Goal: Information Seeking & Learning: Learn about a topic

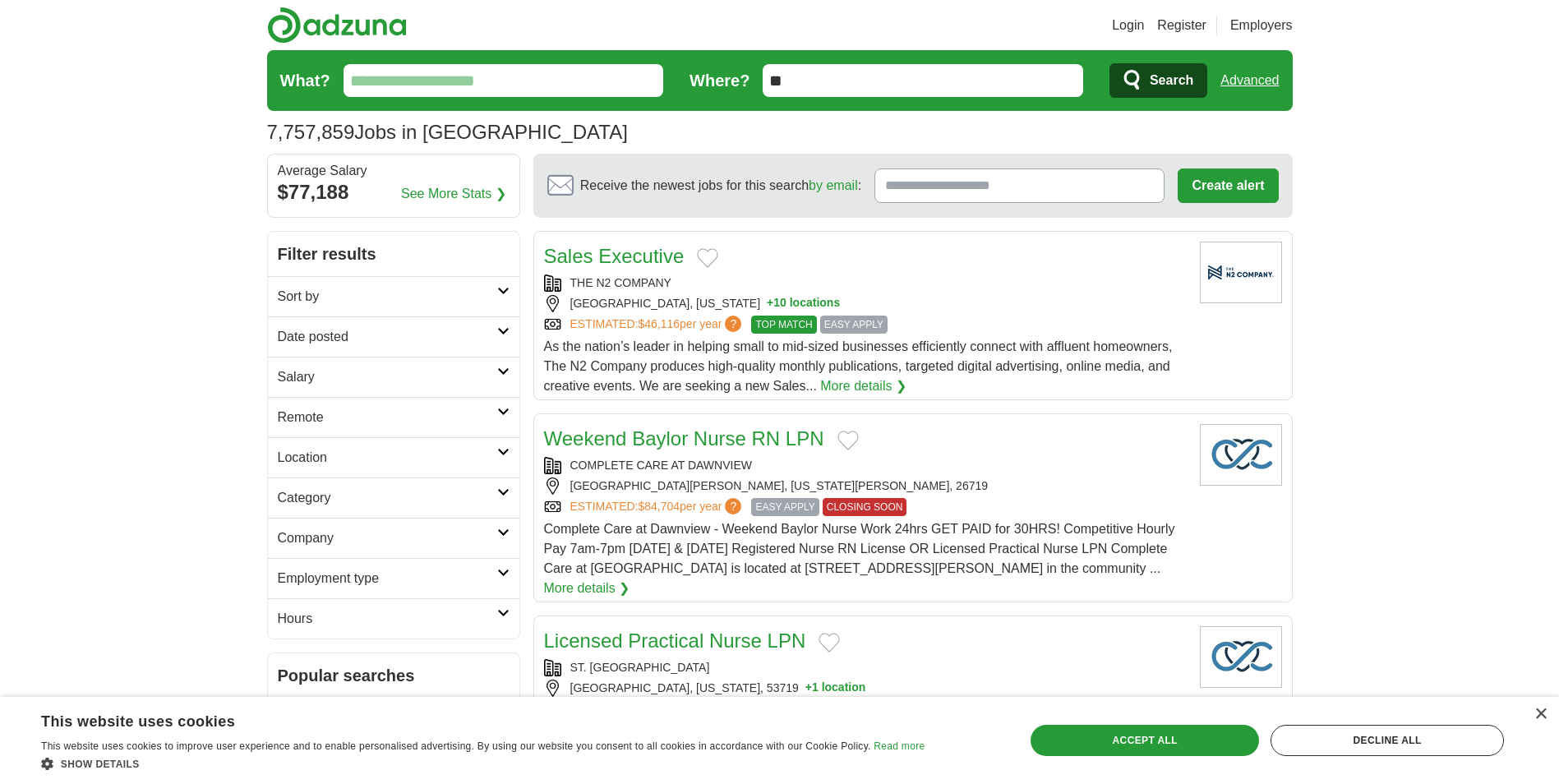
click at [842, 75] on input "**" at bounding box center [923, 81] width 320 height 33
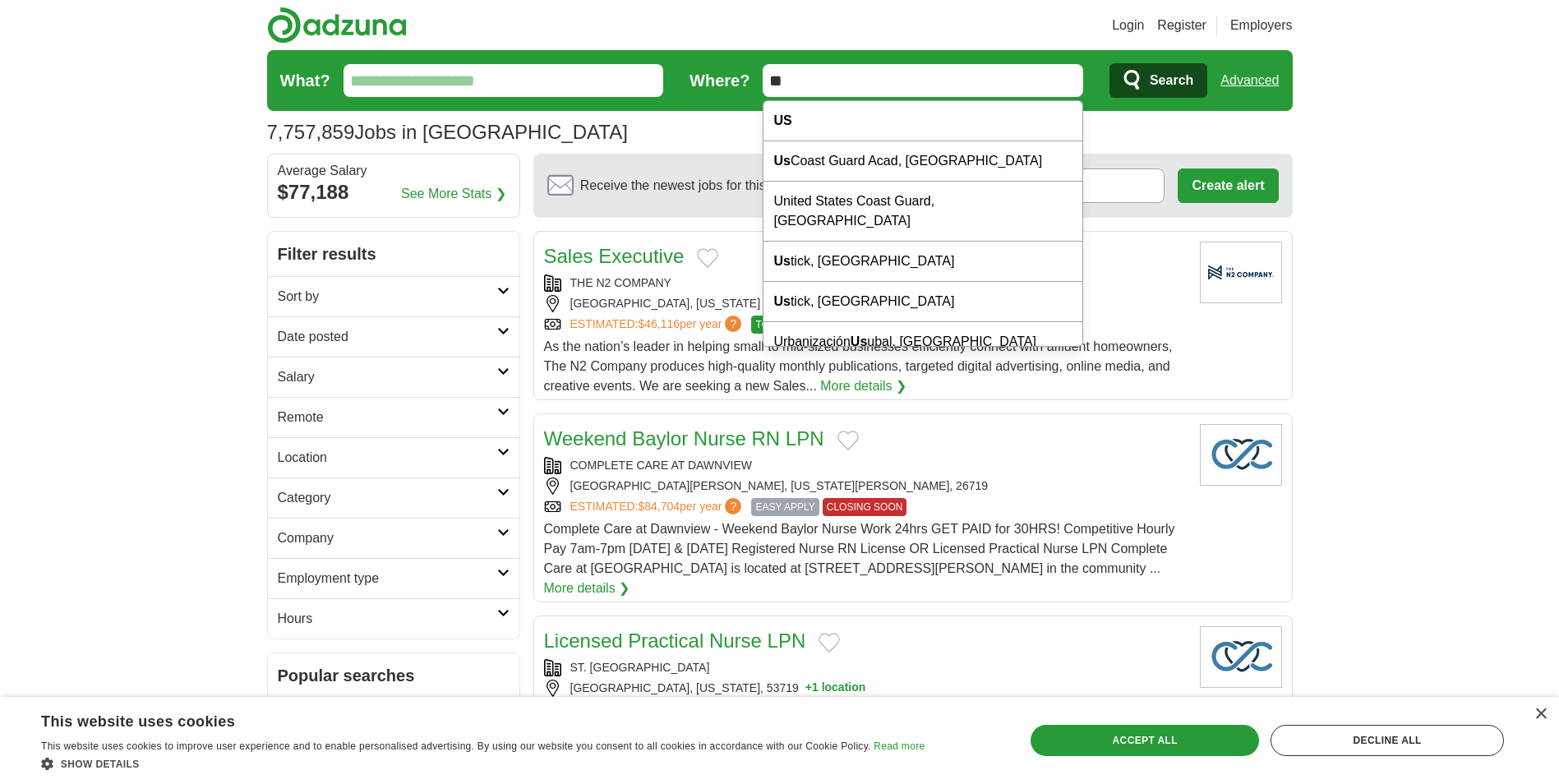
type input "*"
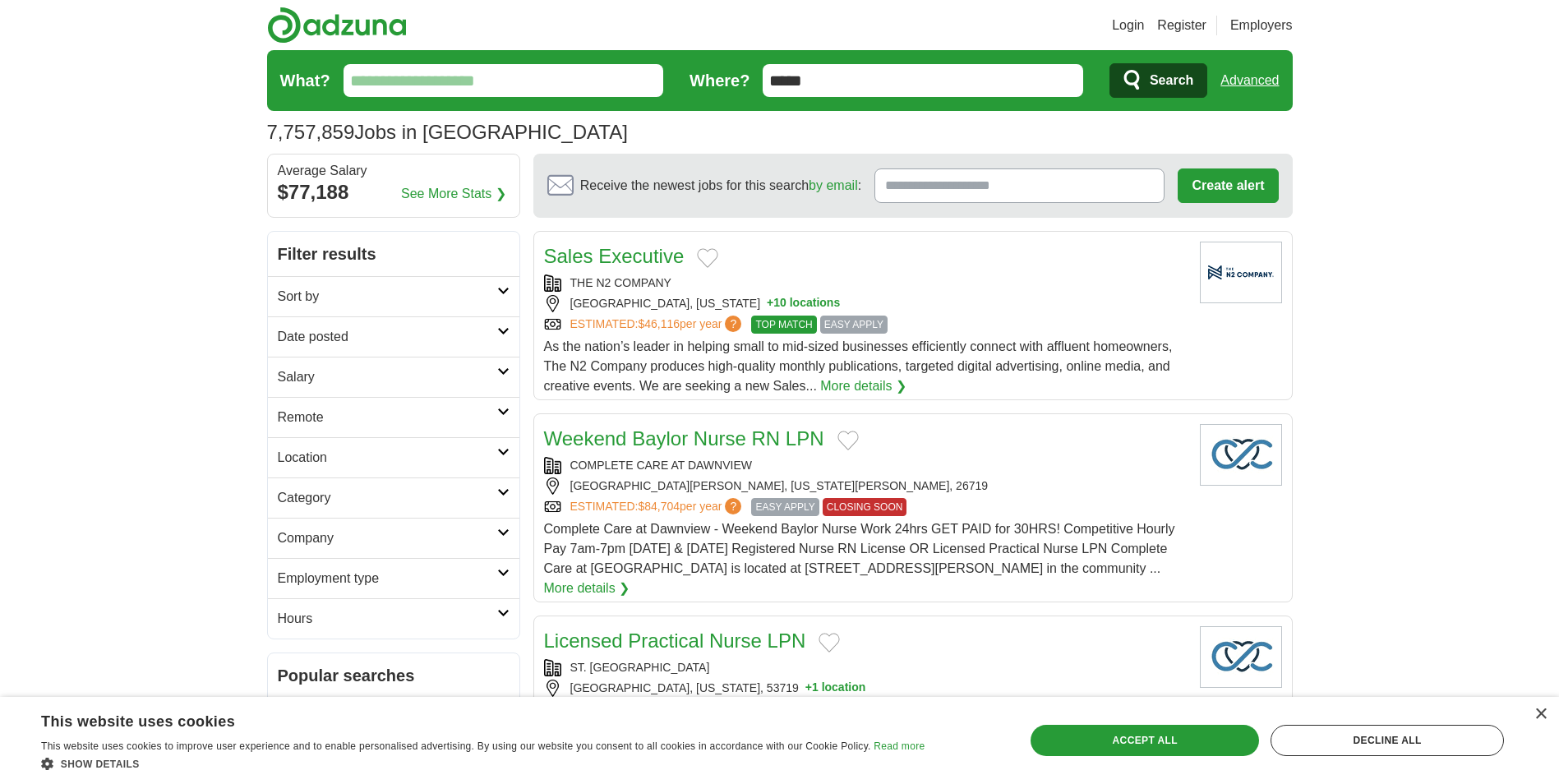
type input "*****"
click at [1171, 78] on span "Search" at bounding box center [1171, 81] width 44 height 33
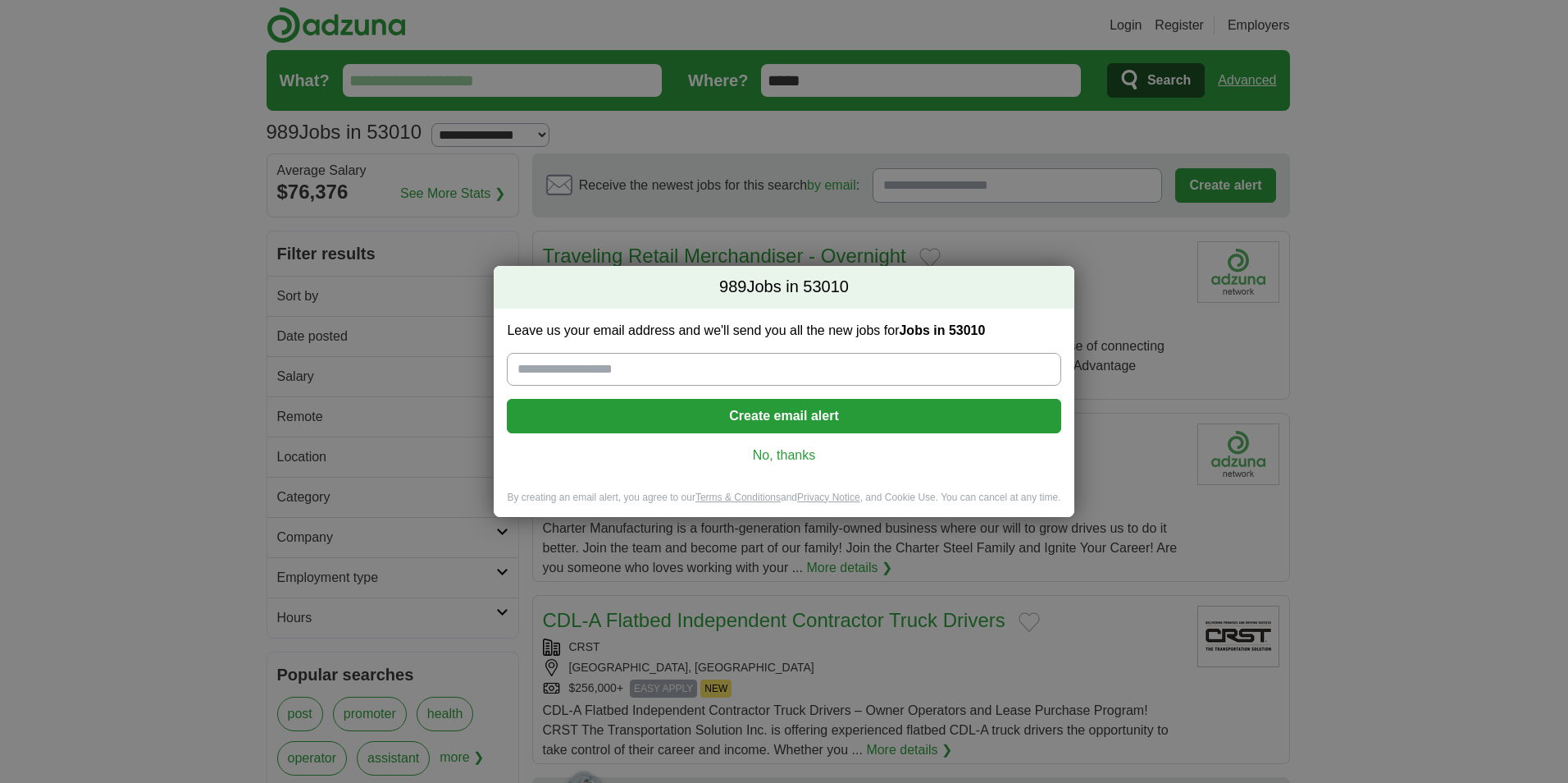
click at [532, 370] on input "Leave us your email address and we'll send you all the new jobs for Jobs in 530…" at bounding box center [784, 370] width 554 height 33
type input "**********"
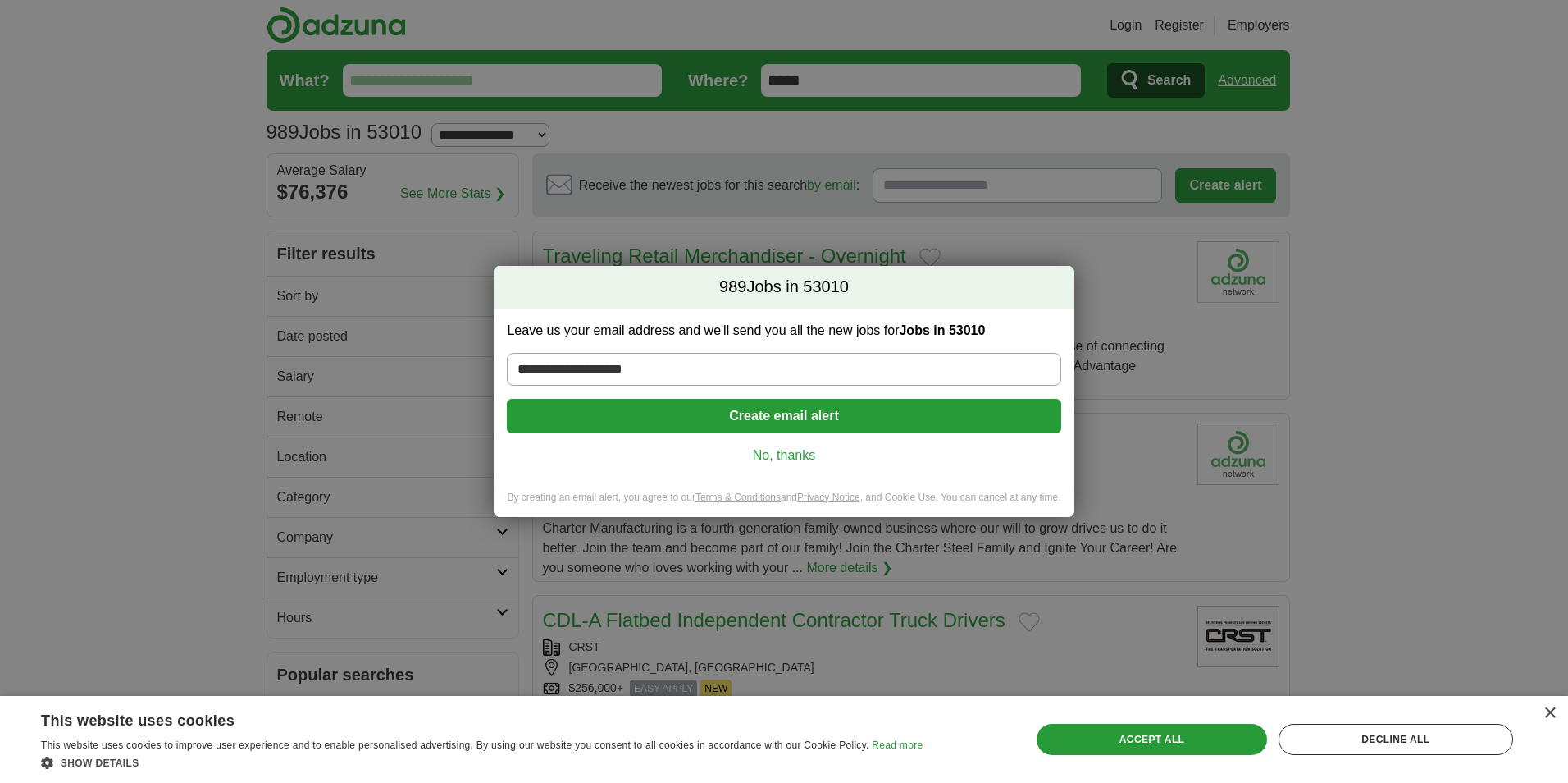
click at [792, 413] on button "Create email alert" at bounding box center [784, 415] width 554 height 34
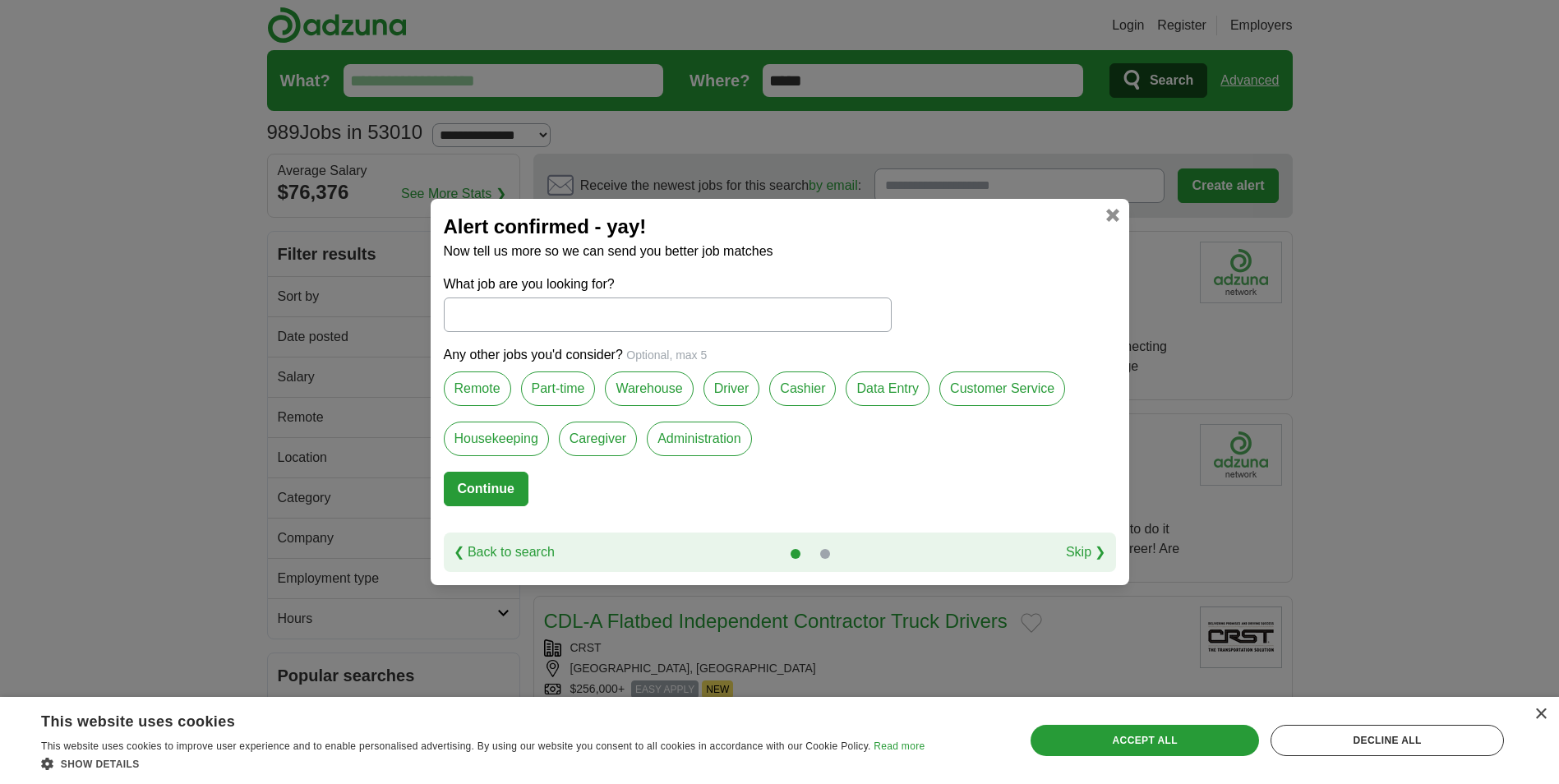
click at [997, 385] on label "Customer Service" at bounding box center [1002, 388] width 126 height 34
click at [485, 484] on button "Continue" at bounding box center [485, 488] width 85 height 34
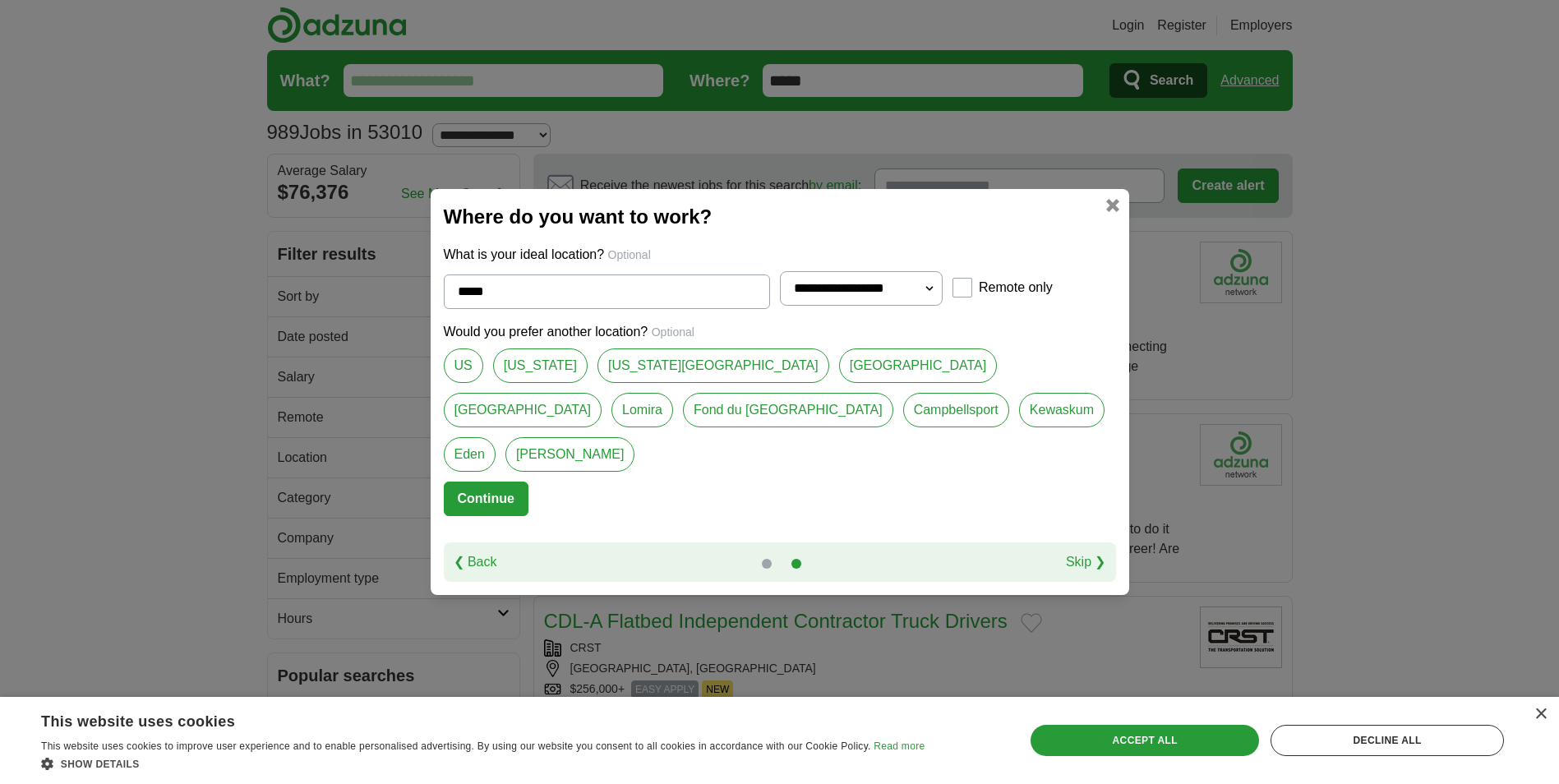
click at [931, 306] on select "**********" at bounding box center [861, 288] width 163 height 34
click at [780, 293] on select "**********" at bounding box center [861, 288] width 163 height 34
click at [930, 306] on select "**********" at bounding box center [861, 288] width 163 height 34
select select "**"
click at [780, 293] on select "**********" at bounding box center [861, 288] width 163 height 34
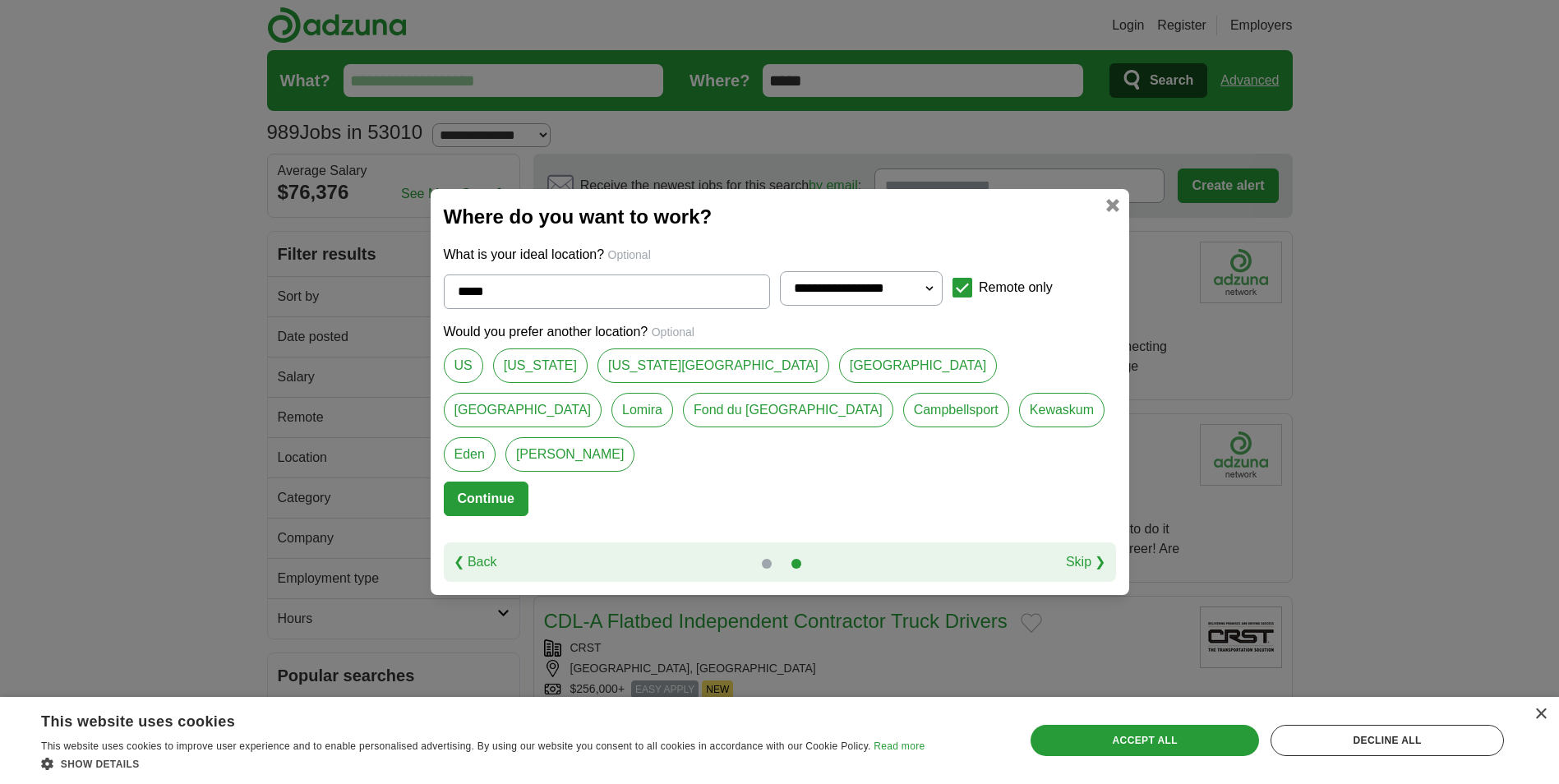
click at [484, 481] on button "Continue" at bounding box center [485, 498] width 85 height 34
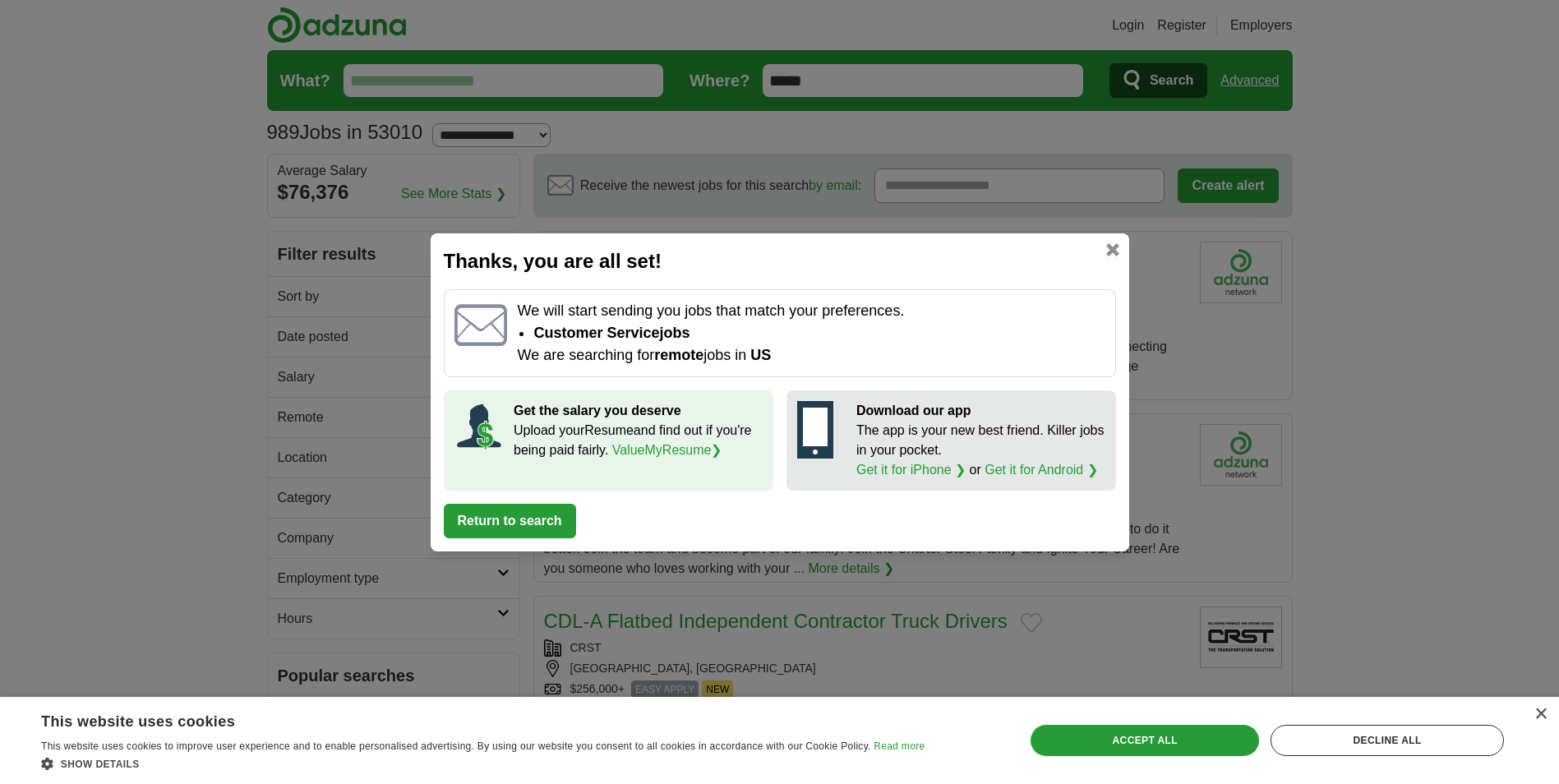
click at [521, 514] on button "Return to search" at bounding box center [509, 520] width 132 height 34
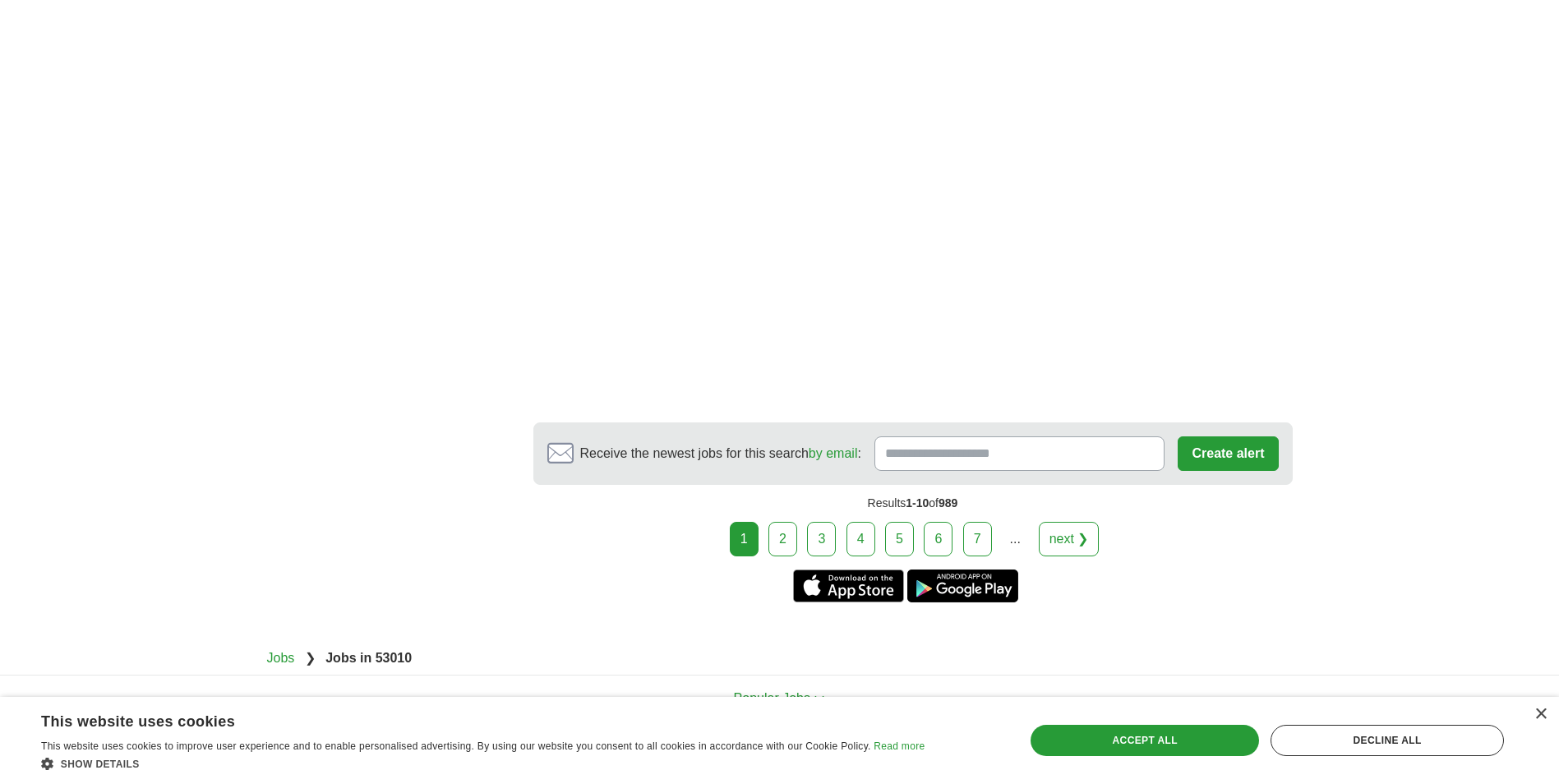
scroll to position [2710, 0]
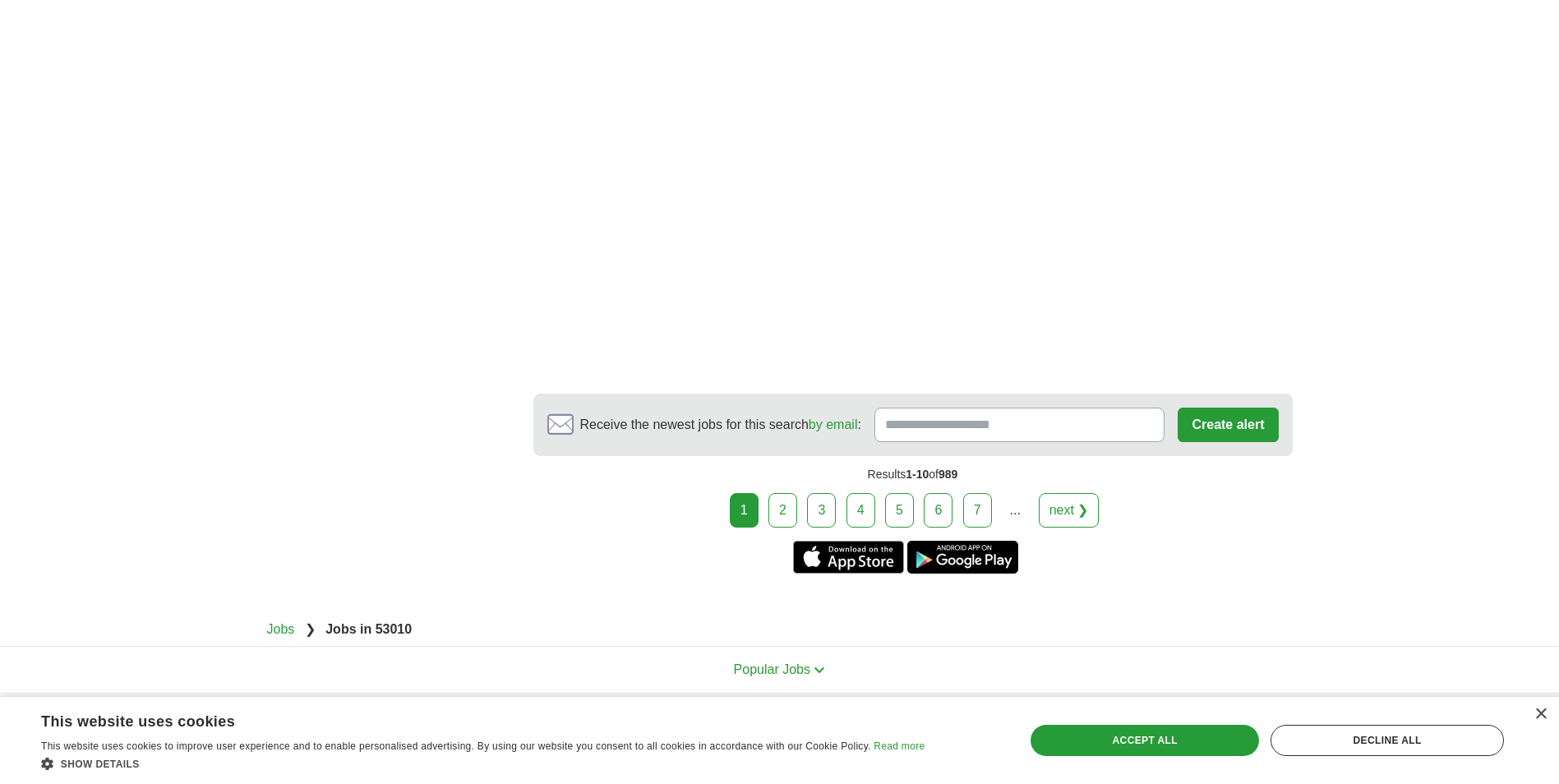
click at [775, 507] on link "2" at bounding box center [782, 510] width 28 height 34
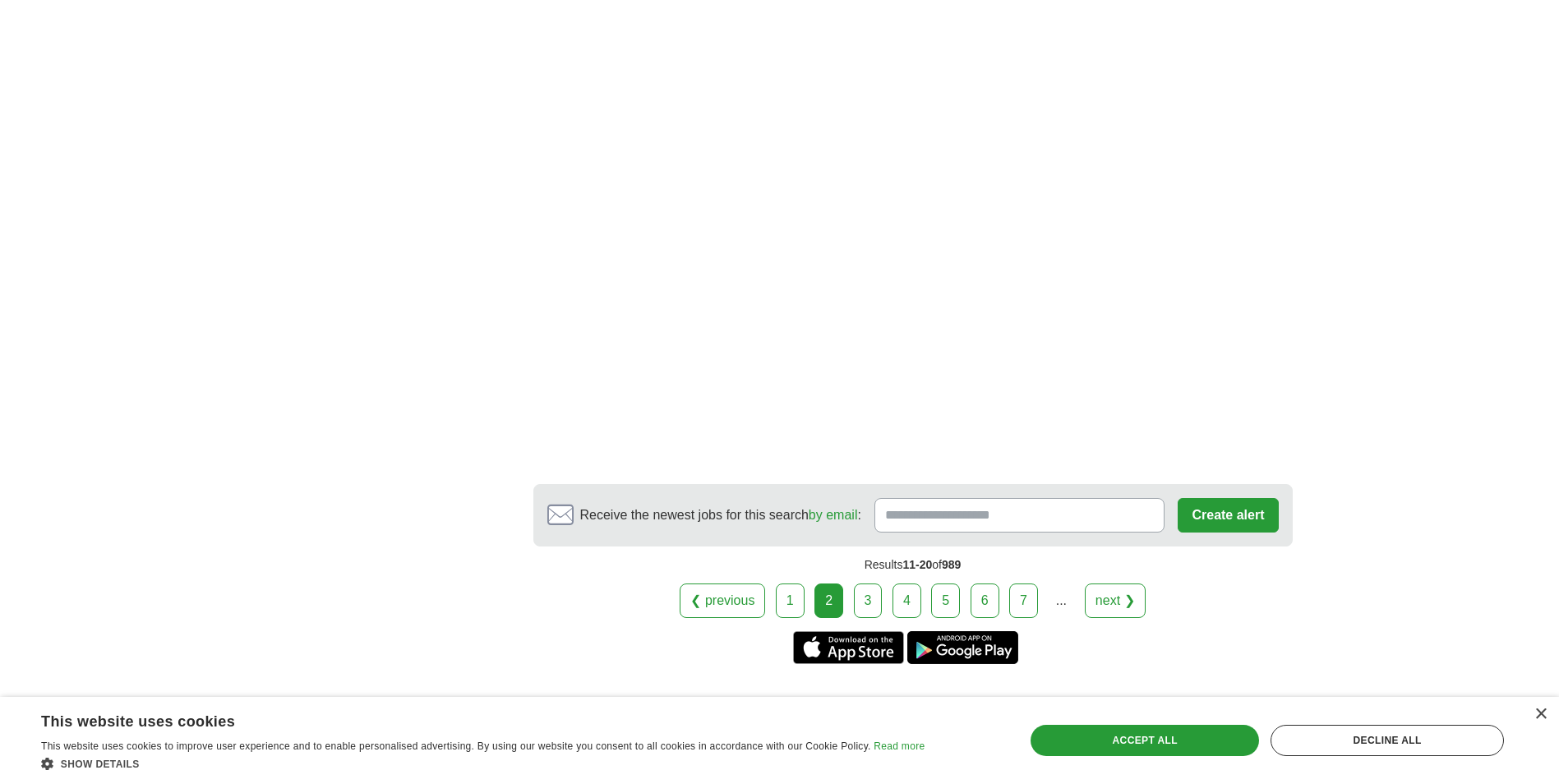
scroll to position [2710, 0]
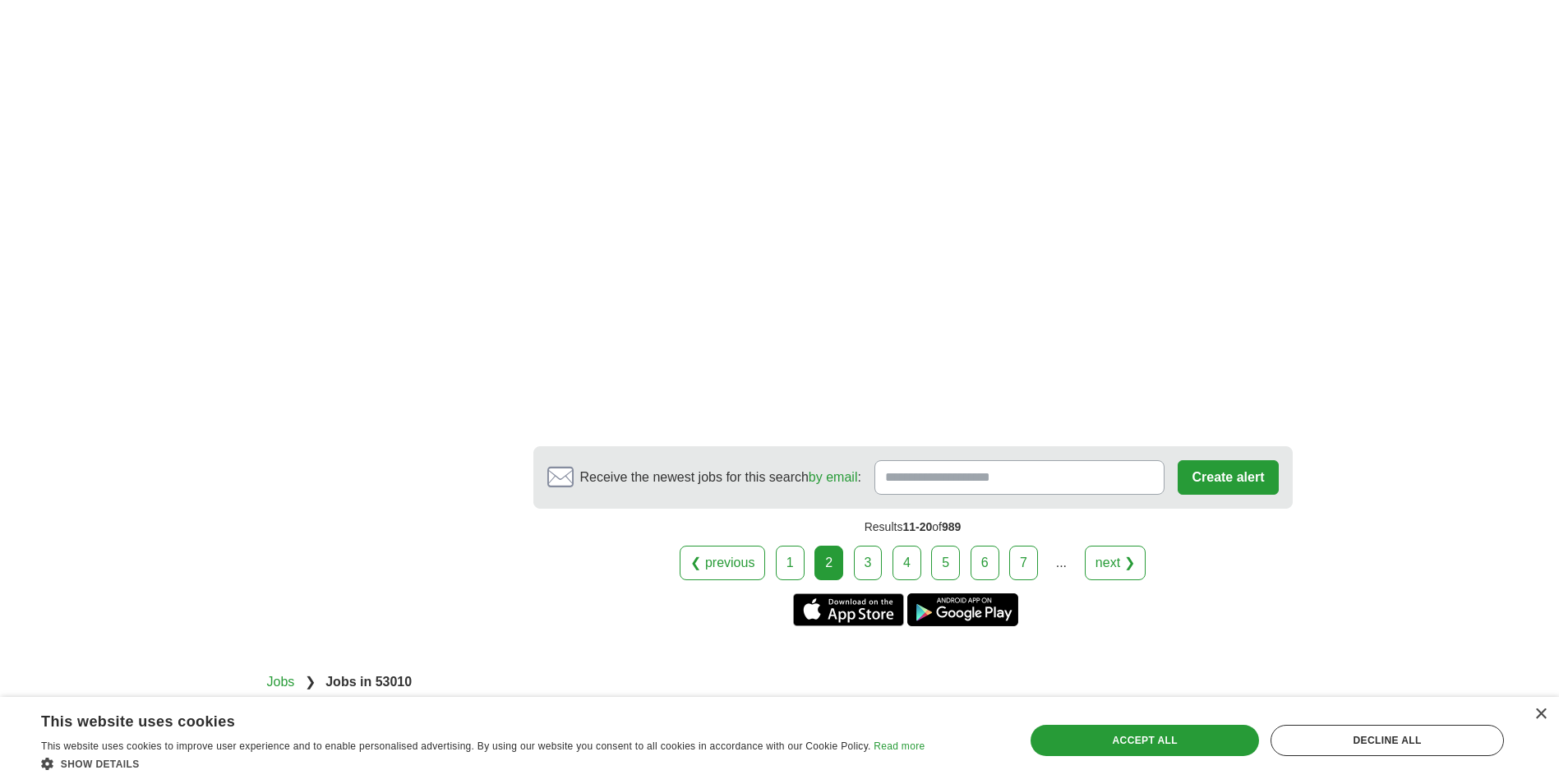
click at [862, 546] on link "3" at bounding box center [867, 562] width 28 height 34
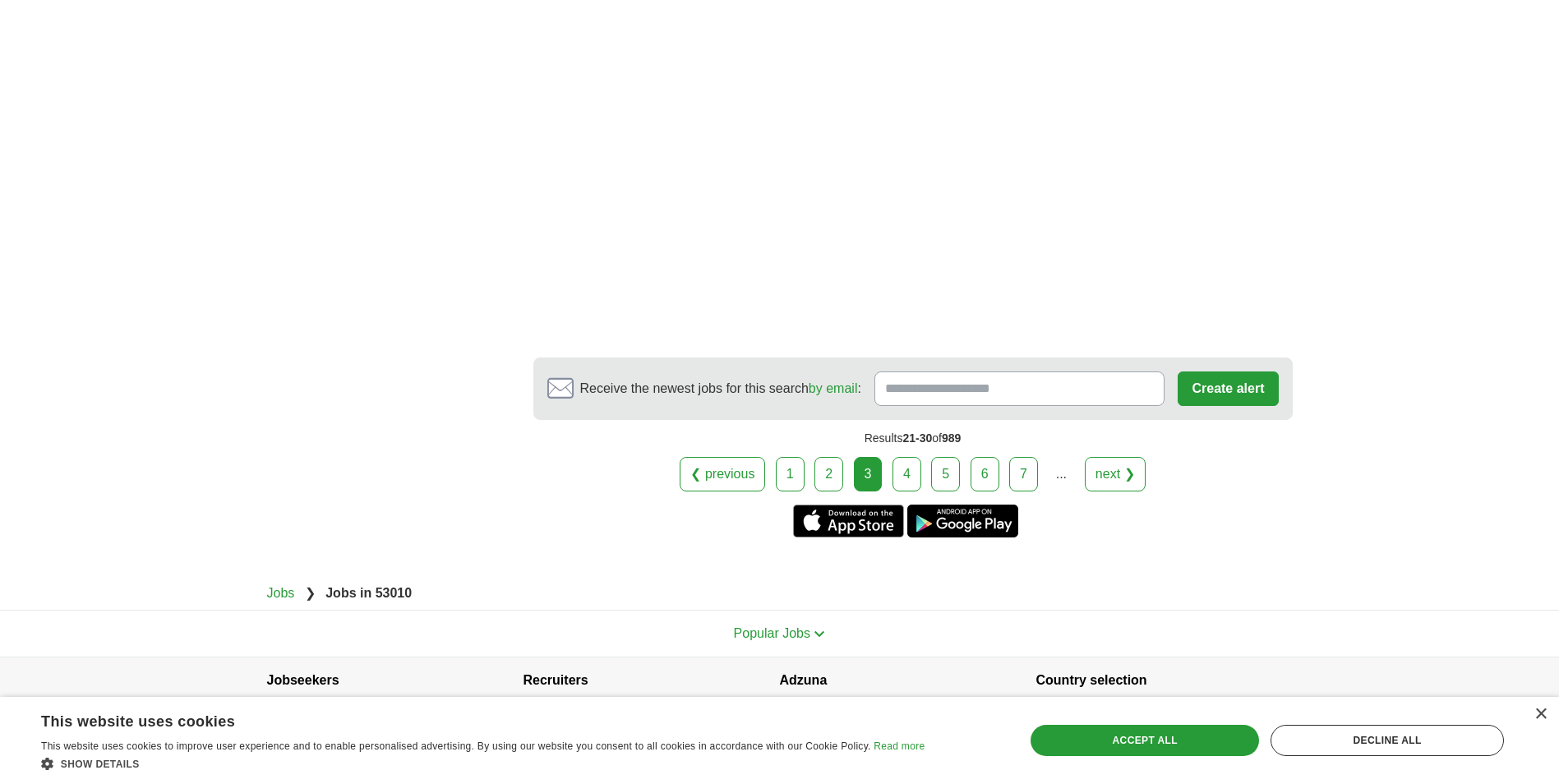
scroll to position [2707, 0]
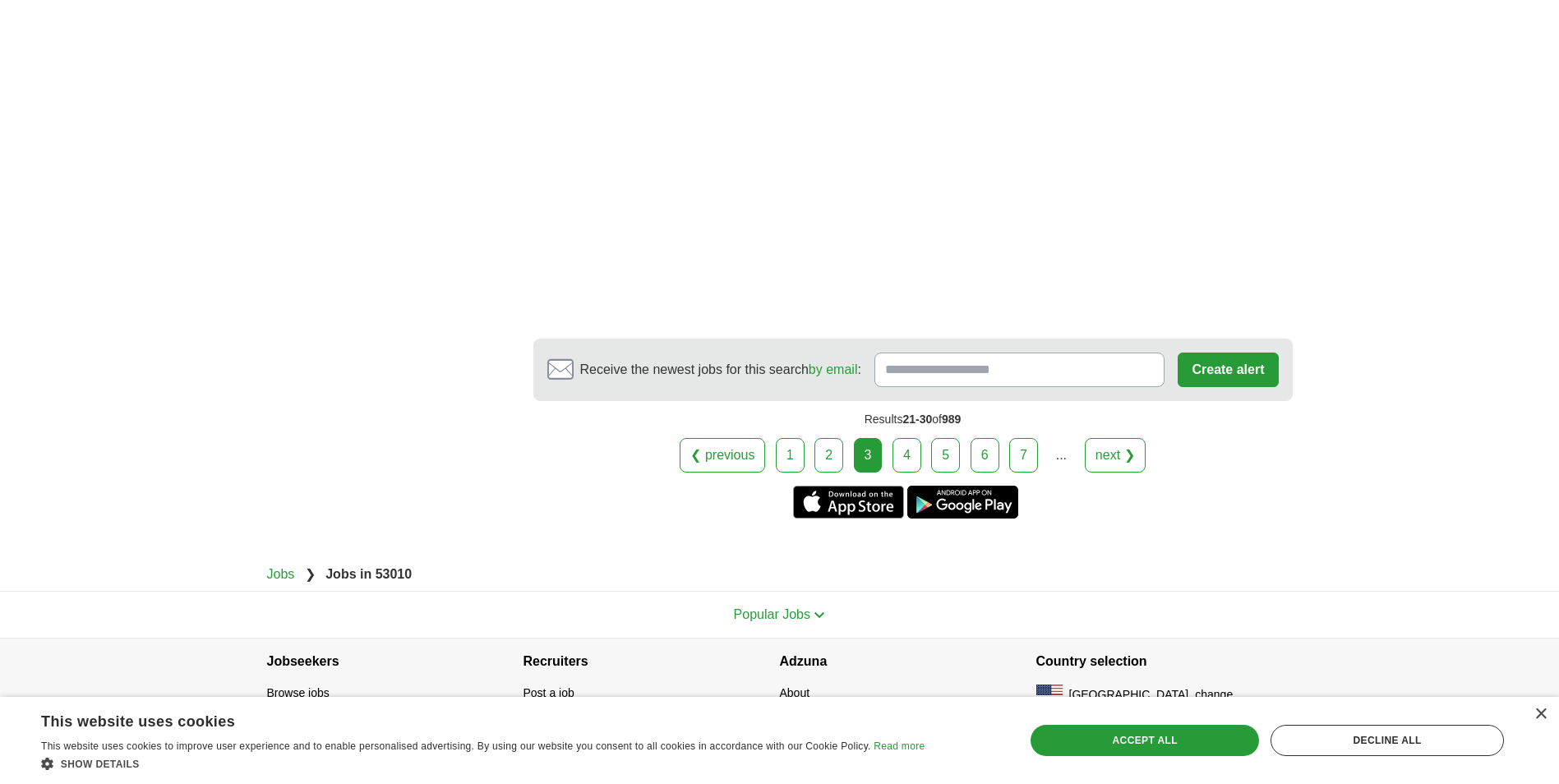
click at [906, 437] on link "4" at bounding box center [906, 454] width 28 height 34
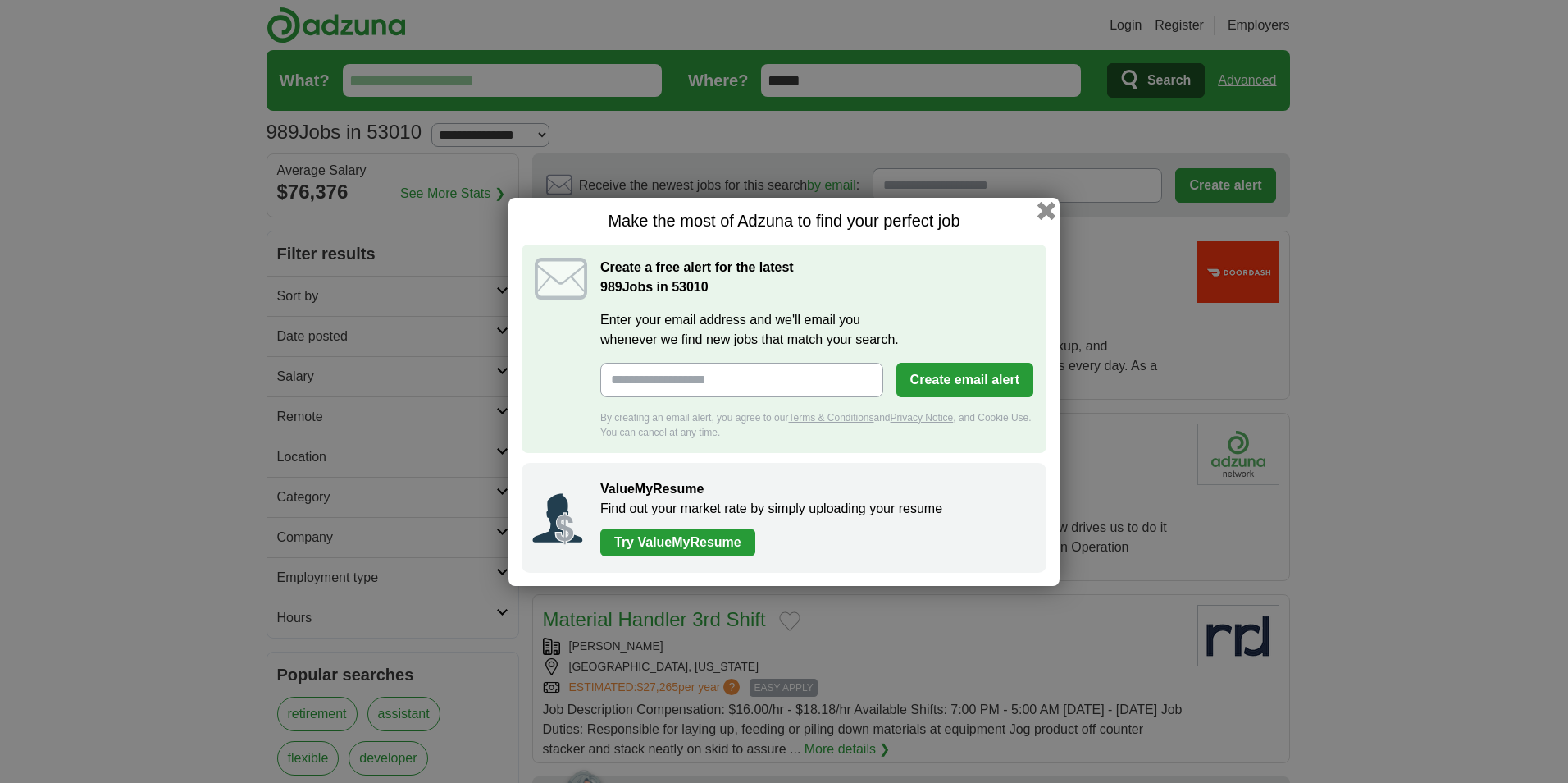
click at [1047, 205] on button "button" at bounding box center [1046, 210] width 19 height 19
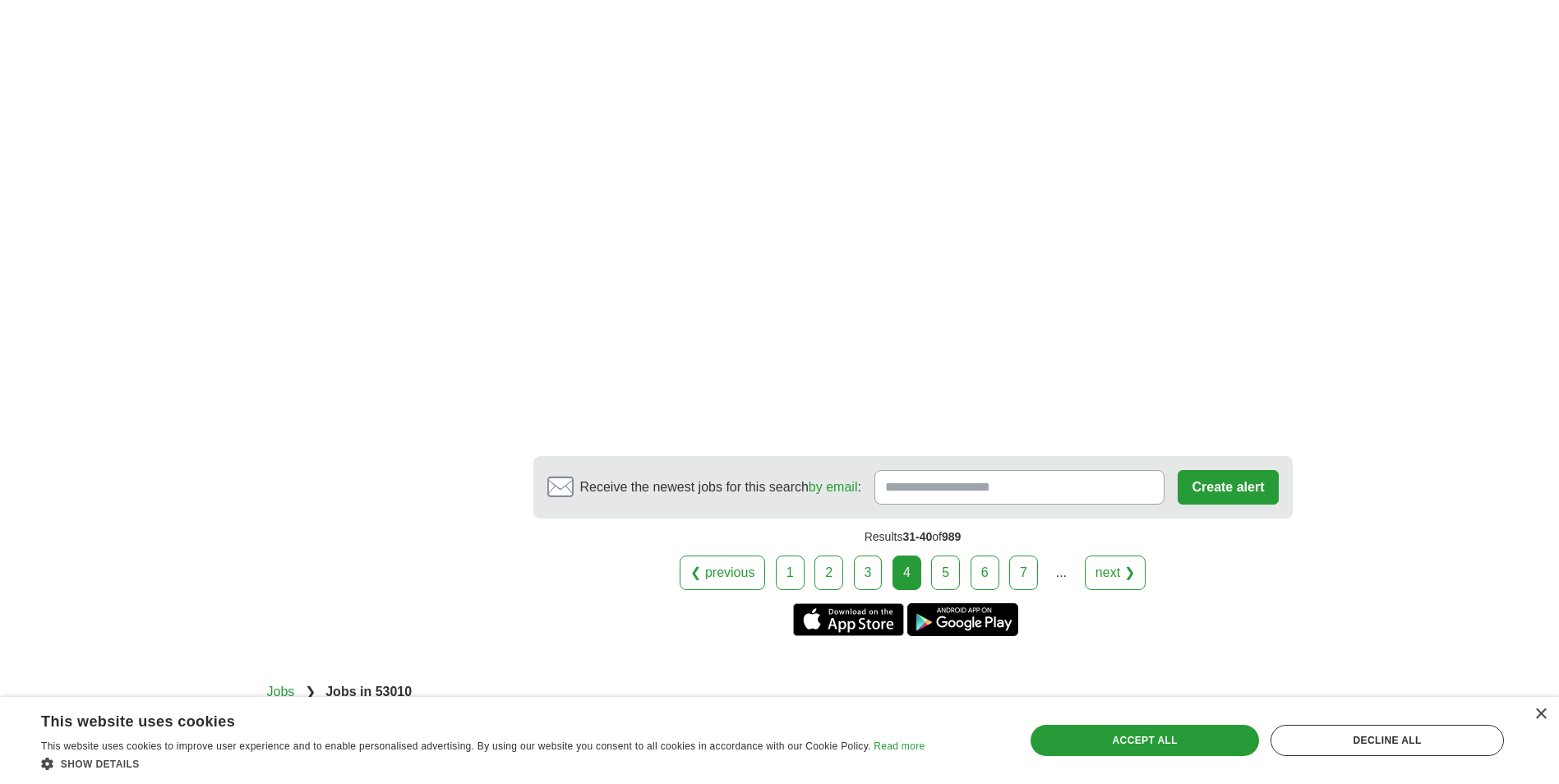
scroll to position [2628, 0]
click at [941, 570] on link "5" at bounding box center [945, 571] width 28 height 34
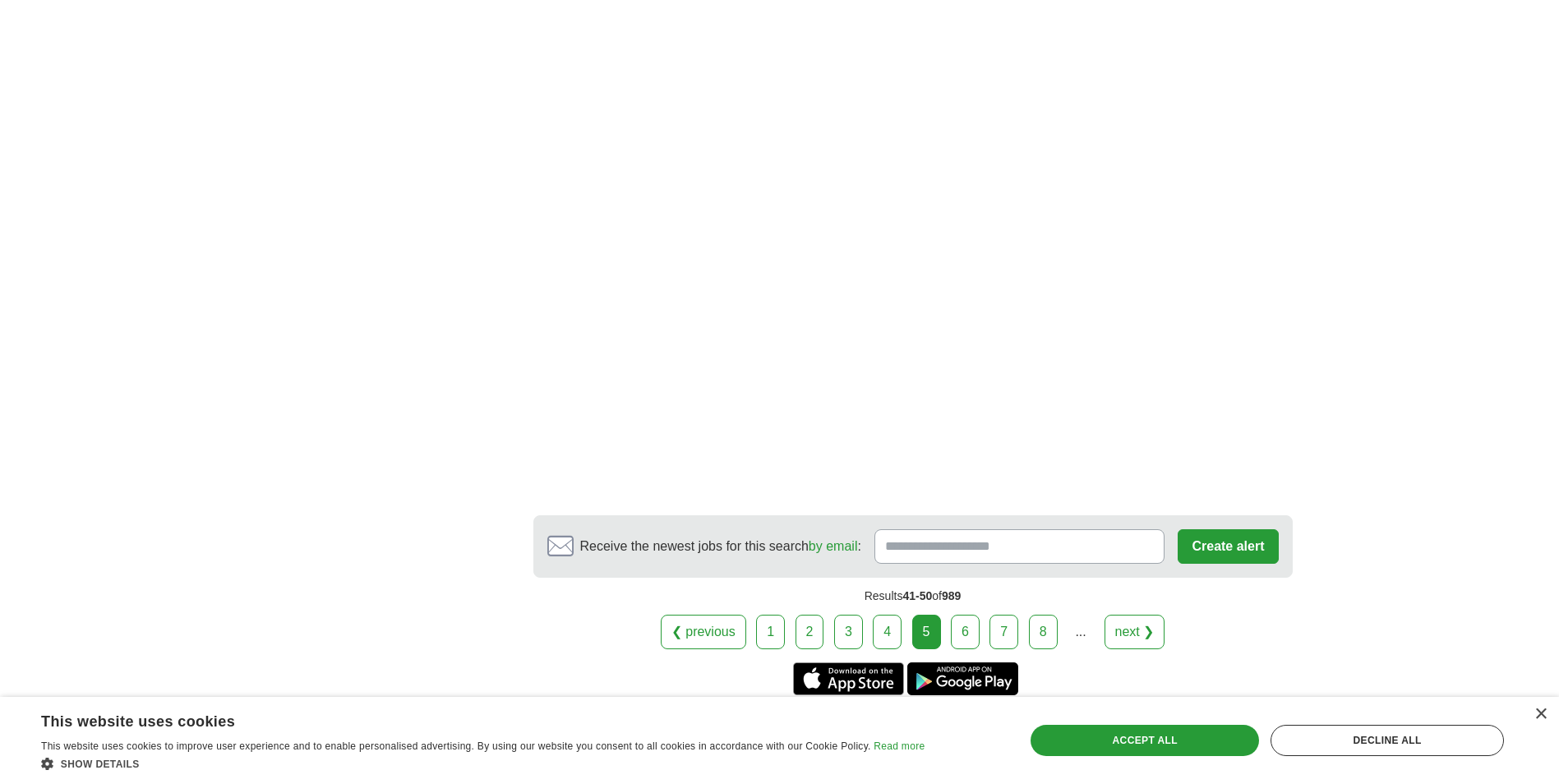
scroll to position [2546, 0]
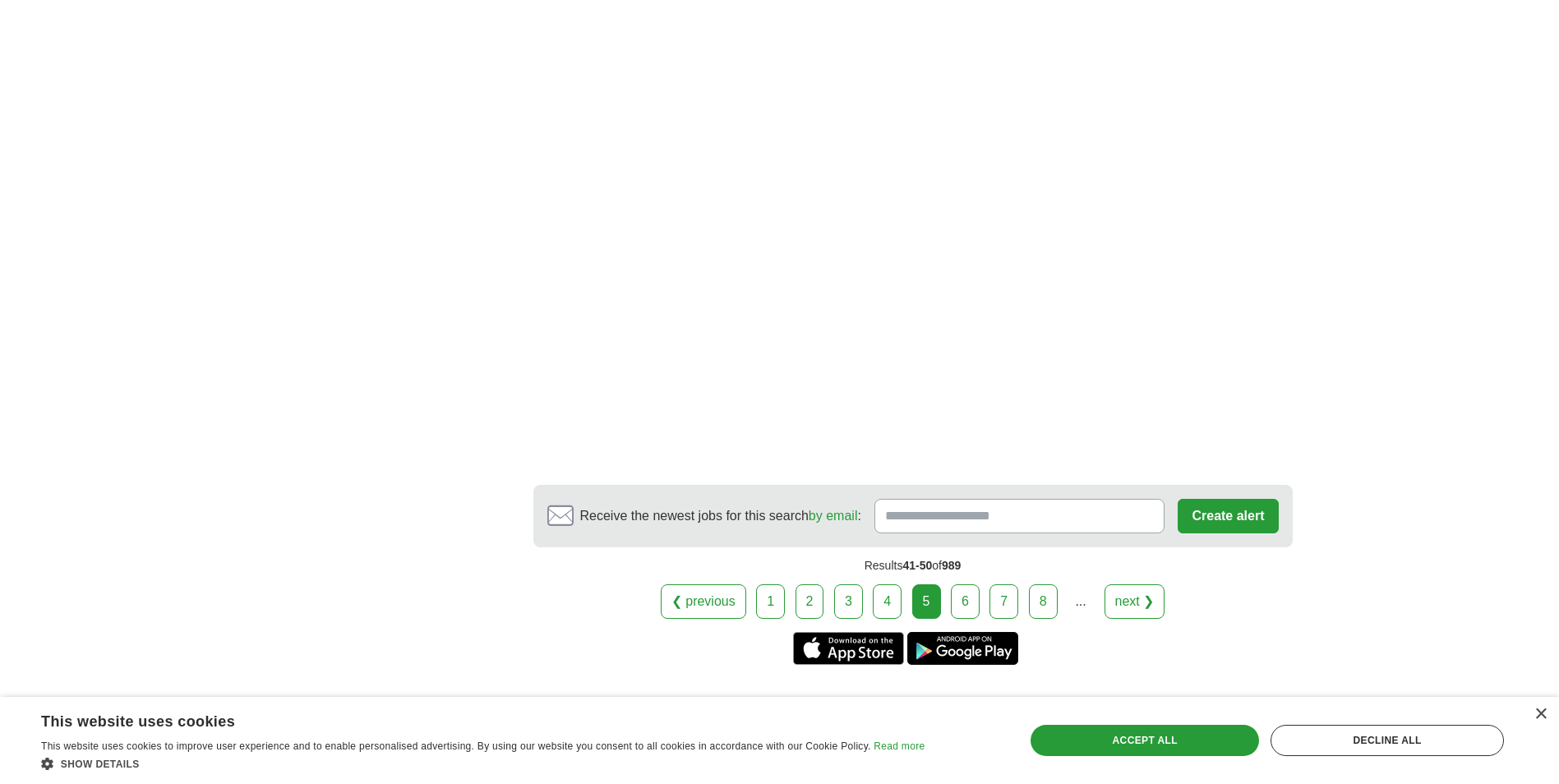
click at [961, 597] on link "6" at bounding box center [964, 600] width 28 height 34
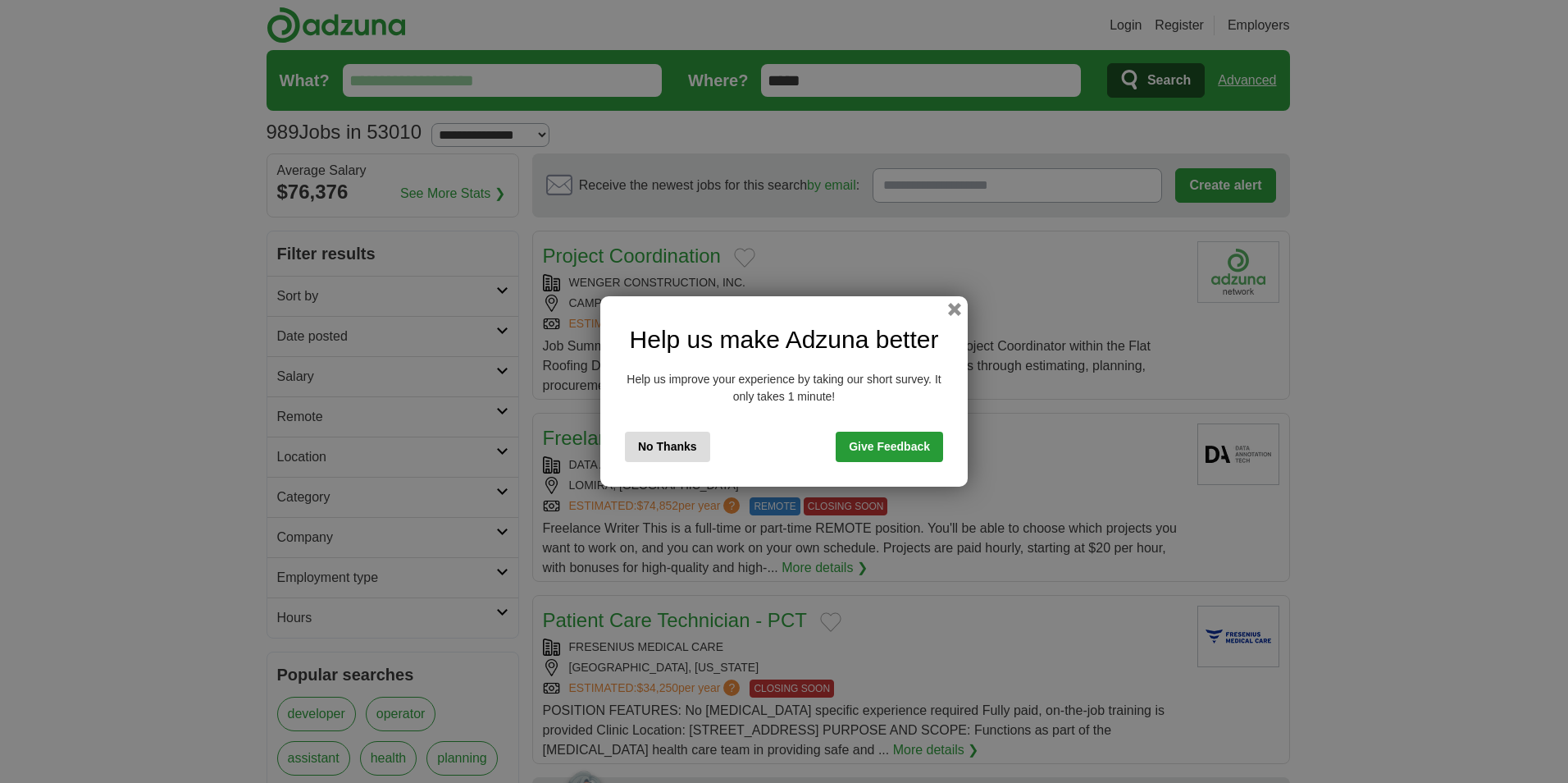
click at [656, 443] on button "No Thanks" at bounding box center [668, 447] width 86 height 30
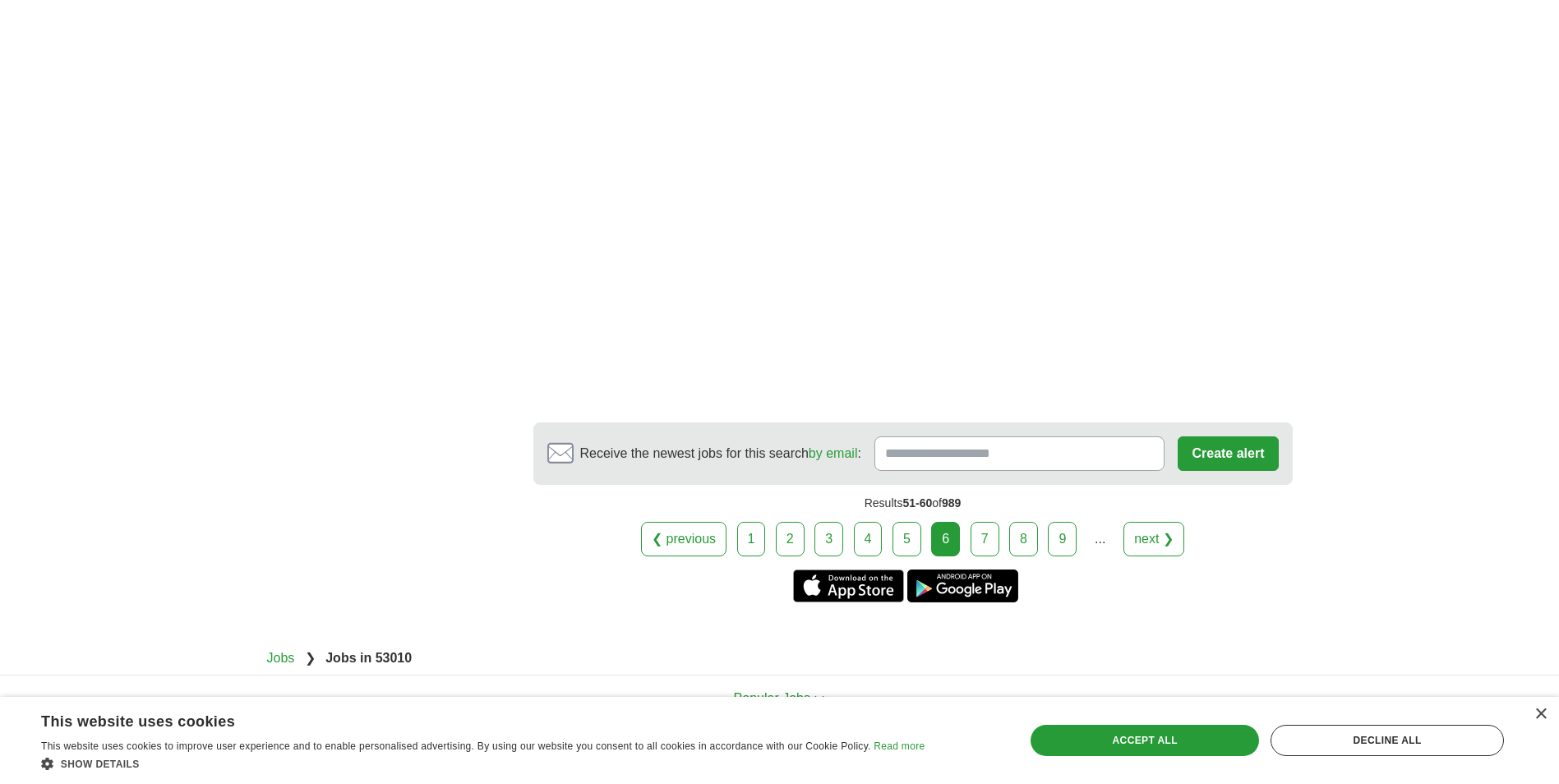
scroll to position [2628, 0]
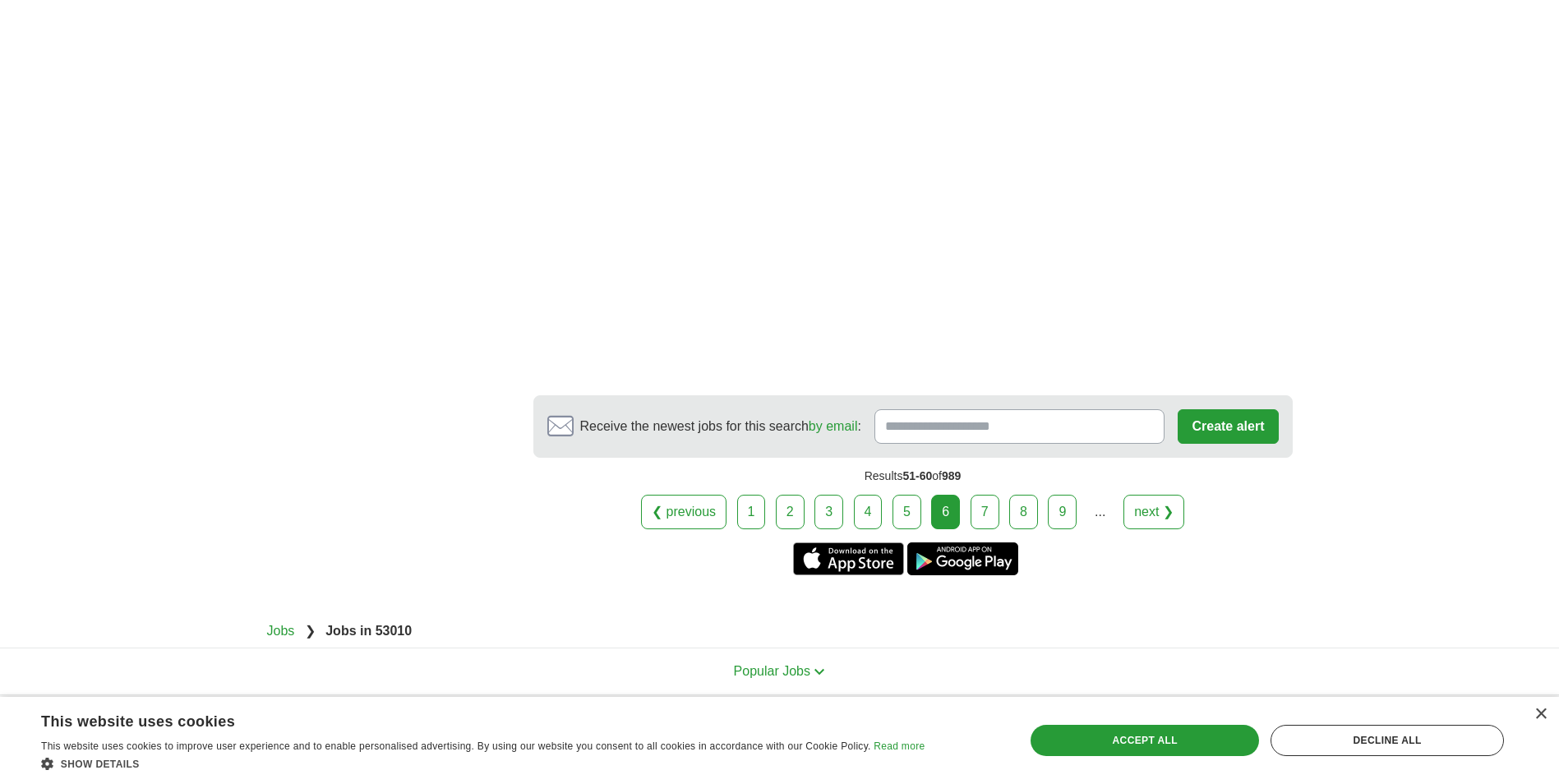
click at [979, 504] on link "7" at bounding box center [985, 511] width 28 height 34
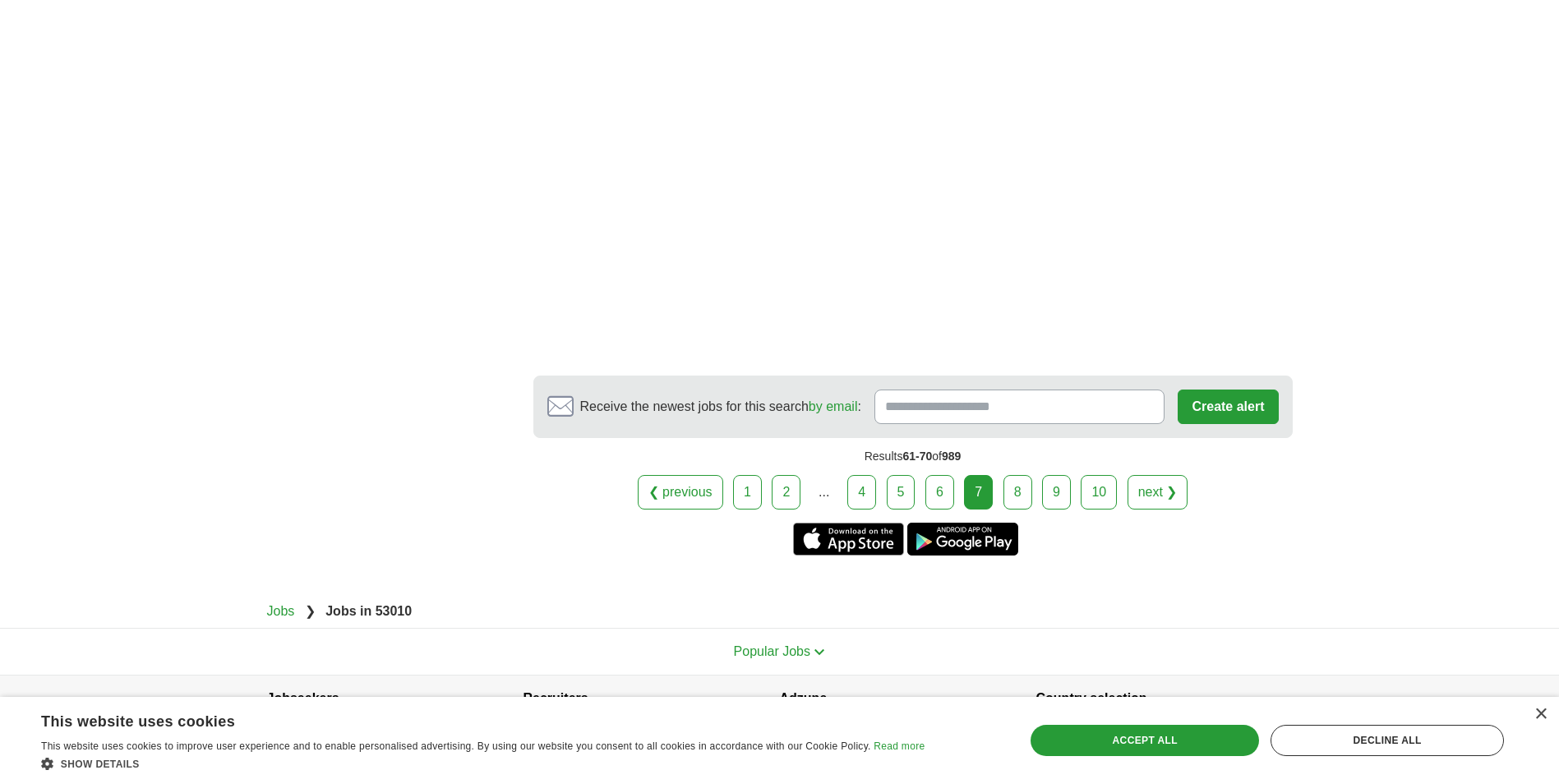
scroll to position [2778, 0]
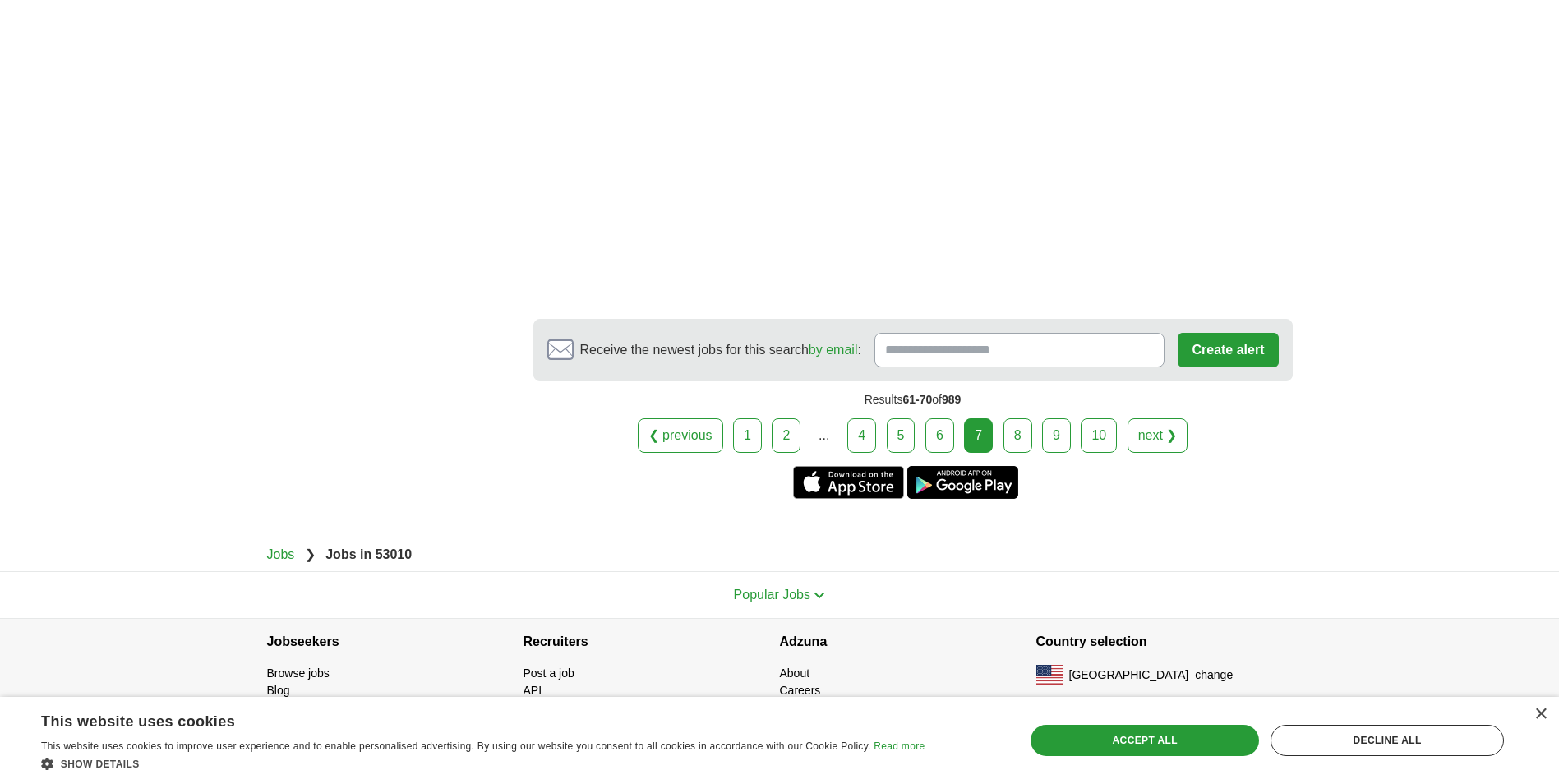
click at [1015, 433] on link "8" at bounding box center [1017, 434] width 28 height 34
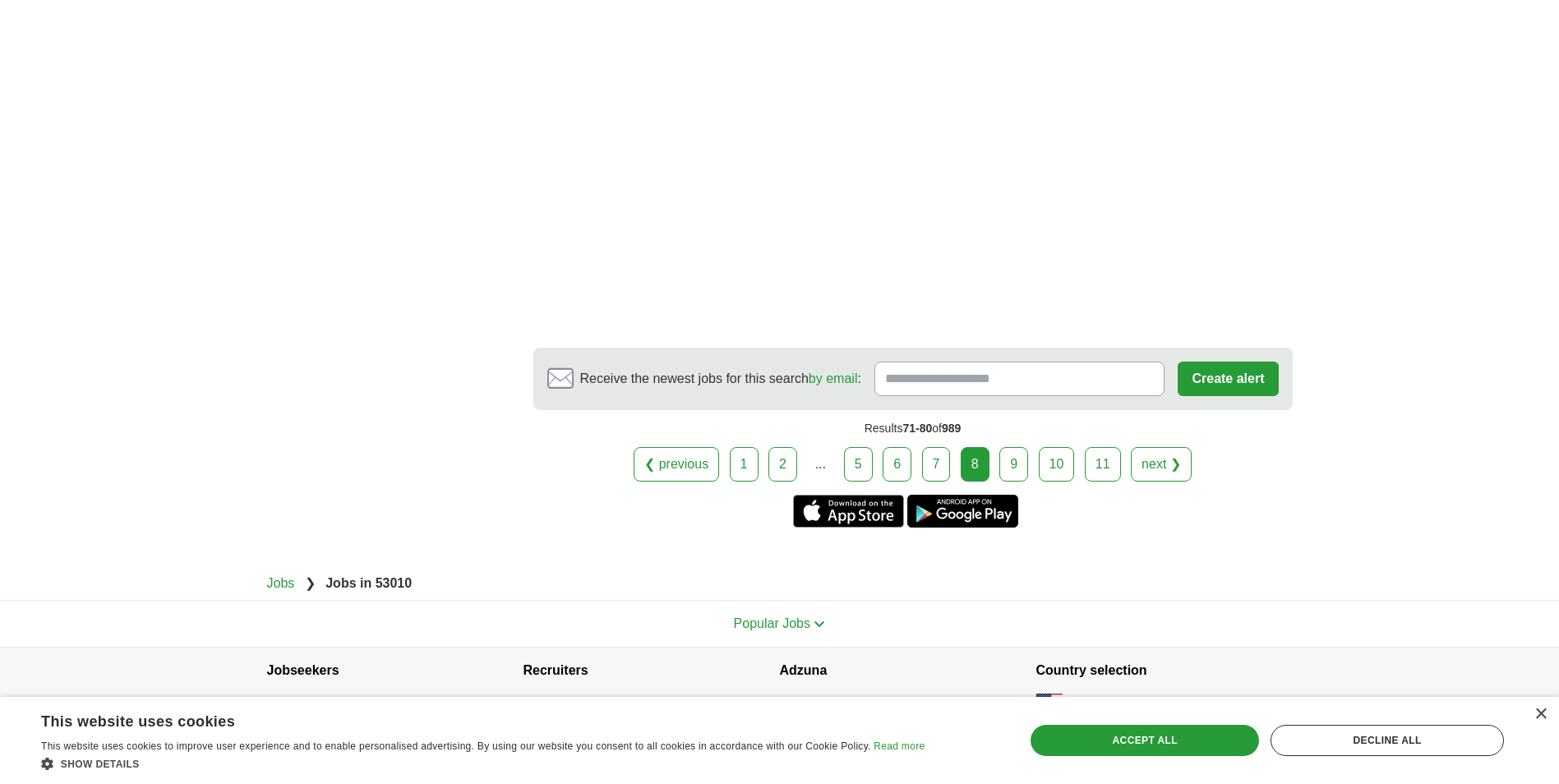
scroll to position [2628, 0]
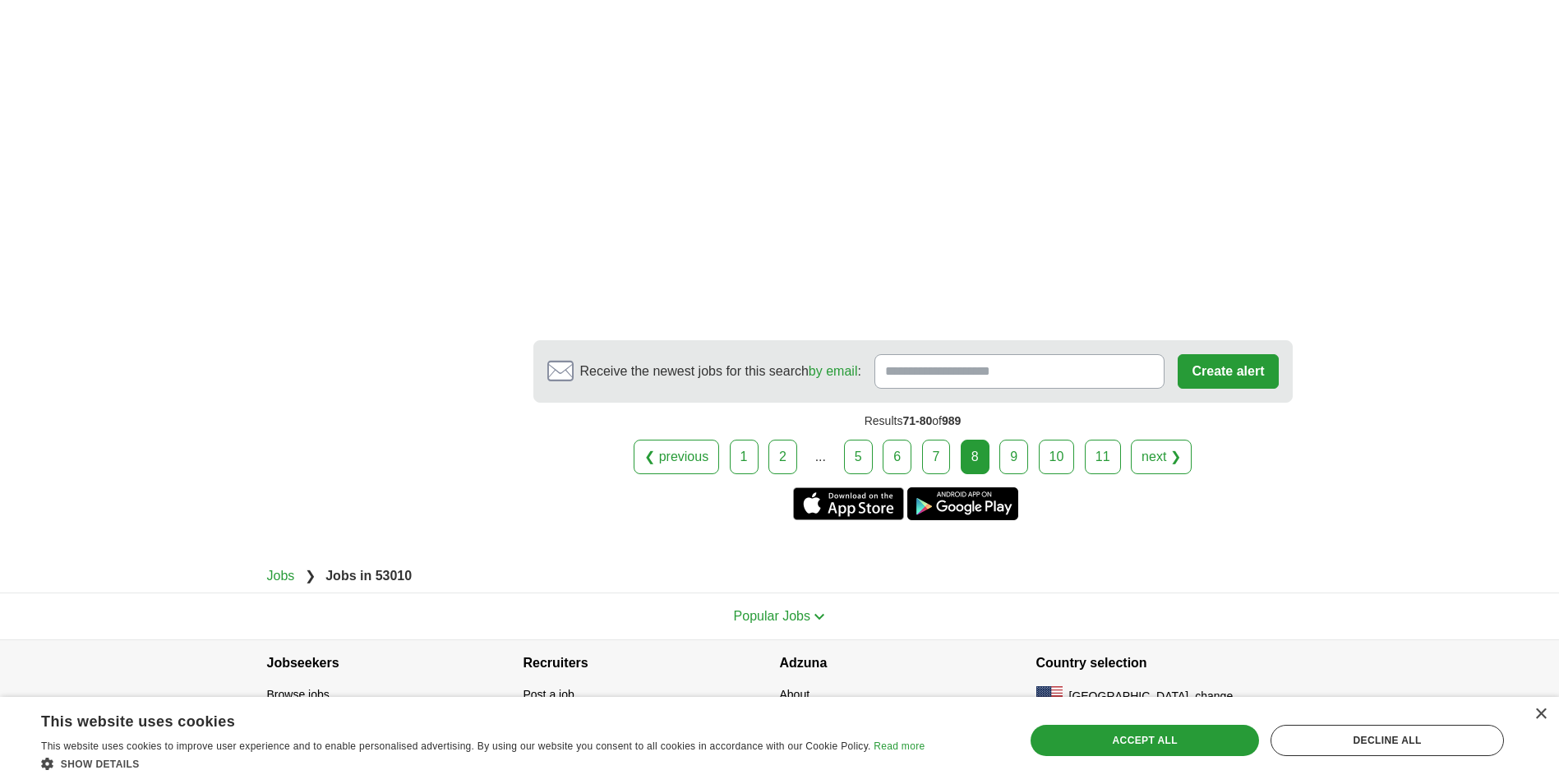
click at [1009, 454] on link "9" at bounding box center [1013, 456] width 28 height 34
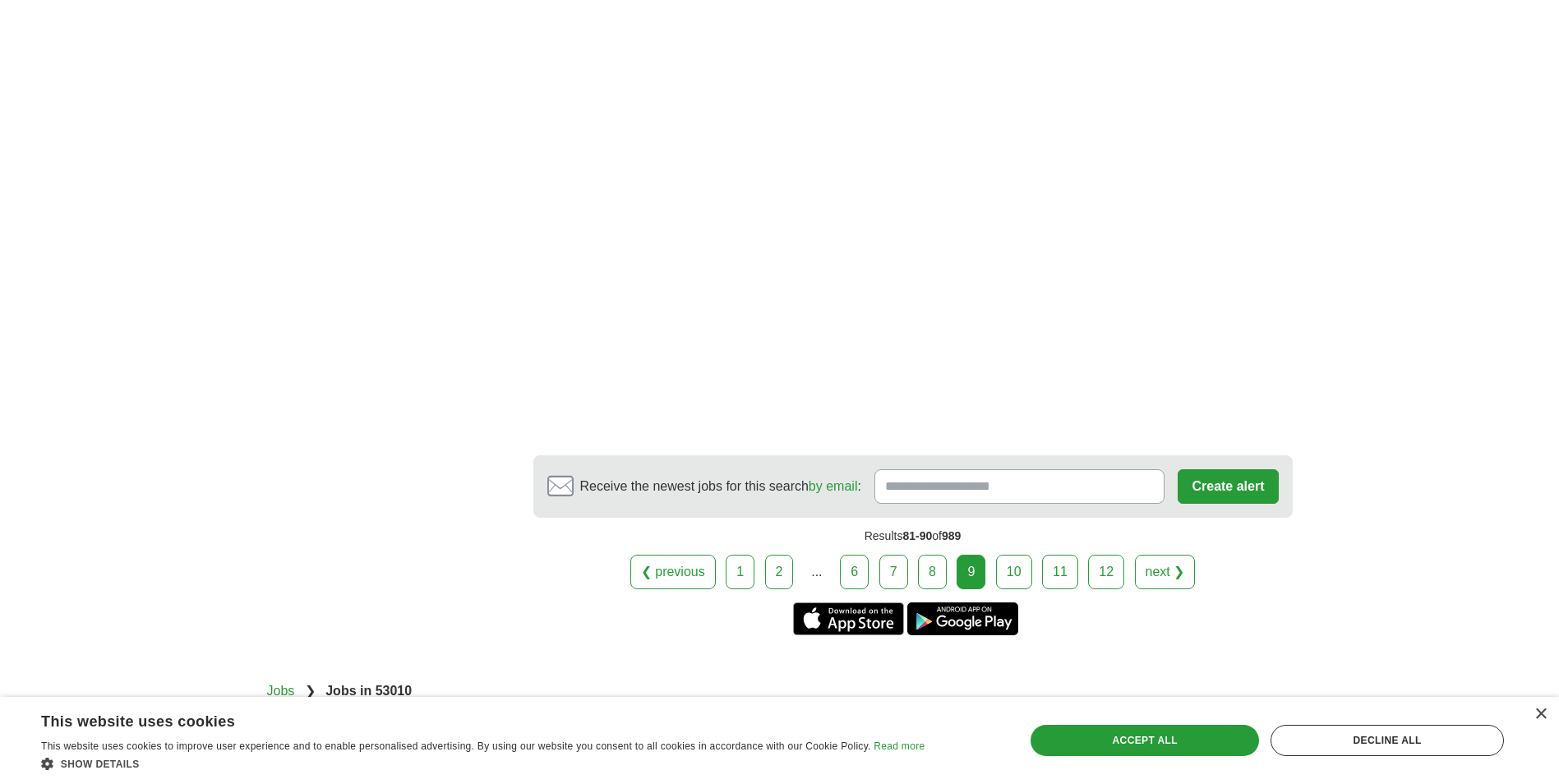
scroll to position [2623, 0]
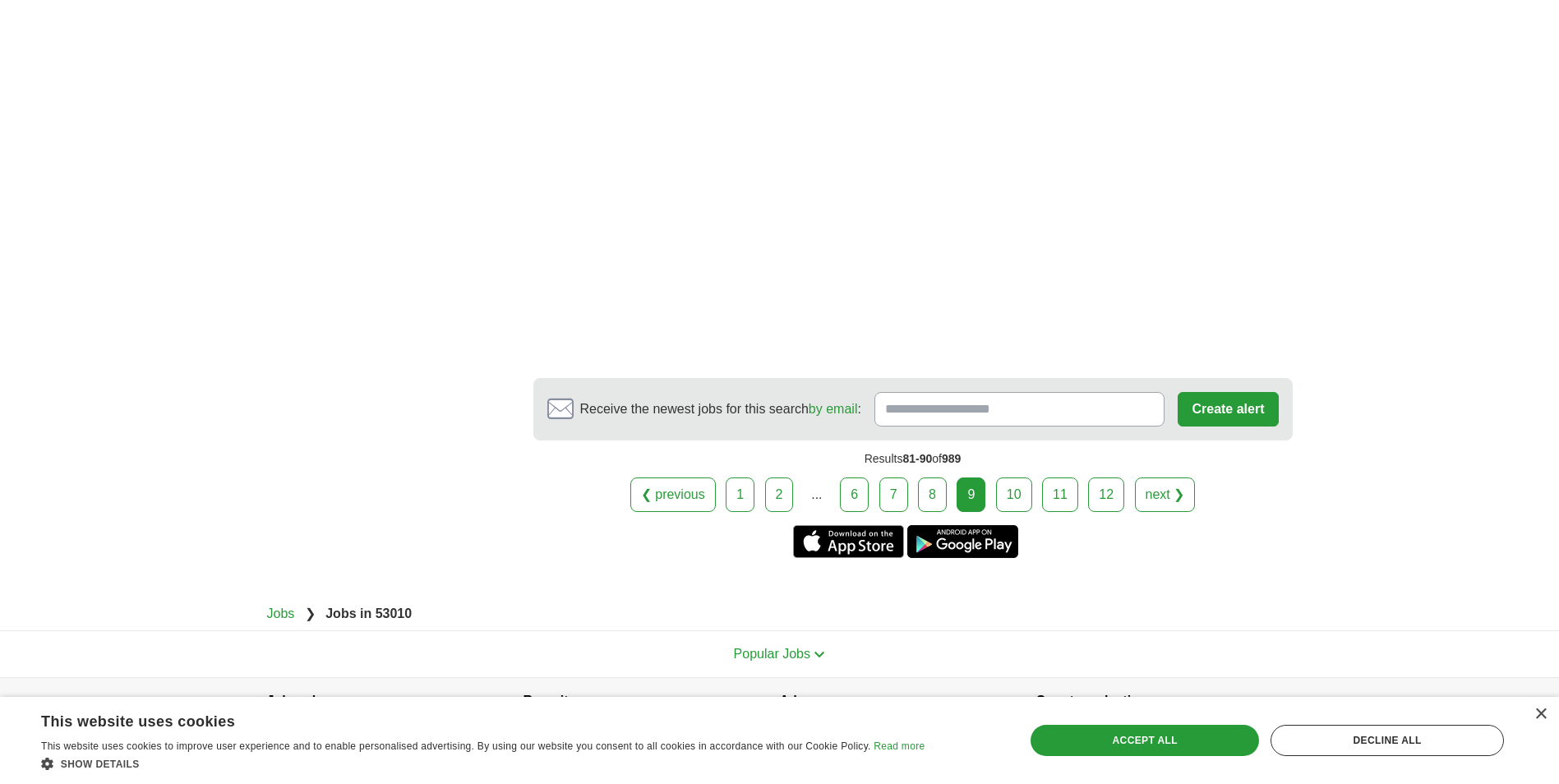
click at [1008, 477] on link "10" at bounding box center [1014, 494] width 36 height 34
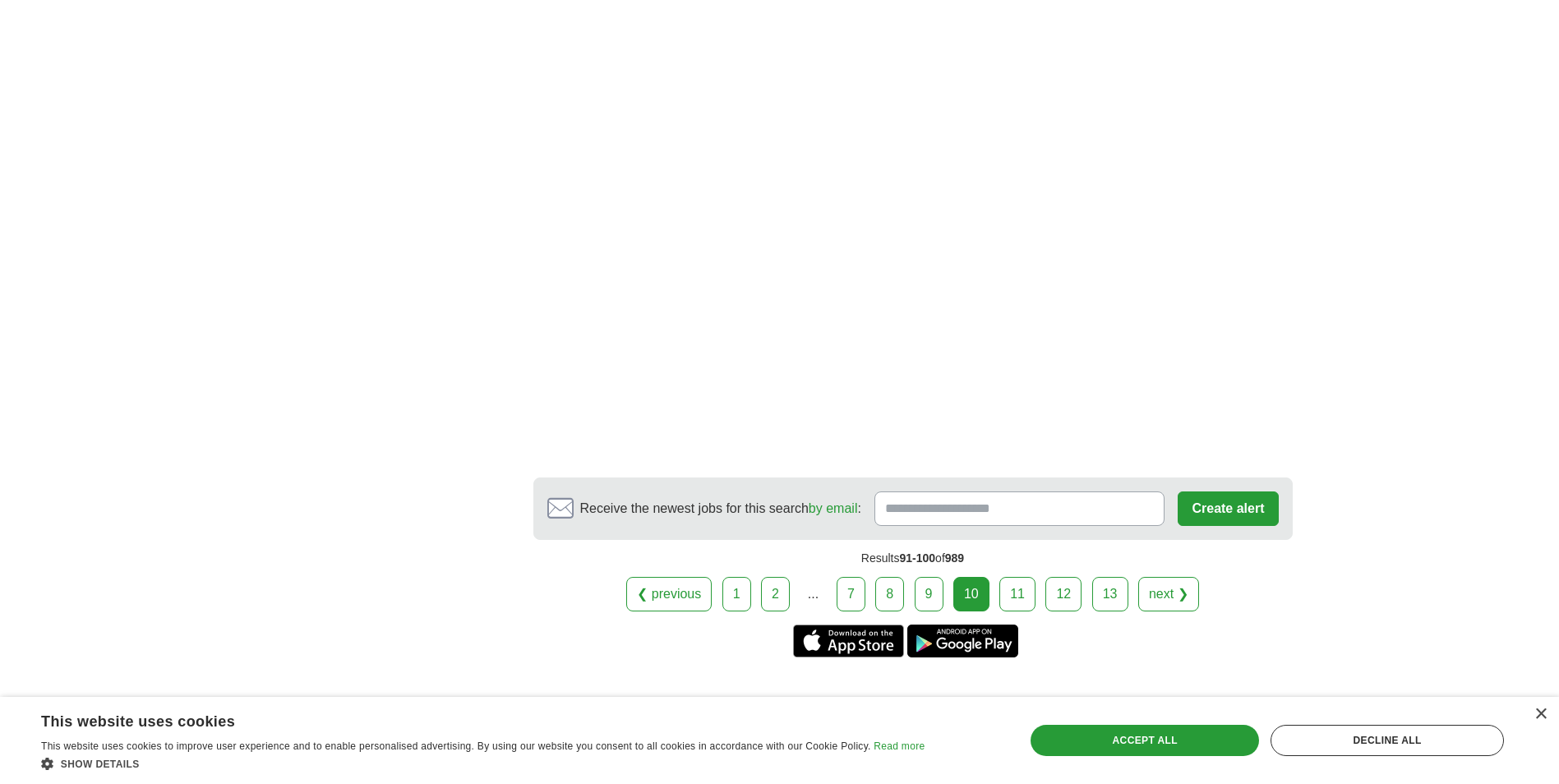
scroll to position [2710, 0]
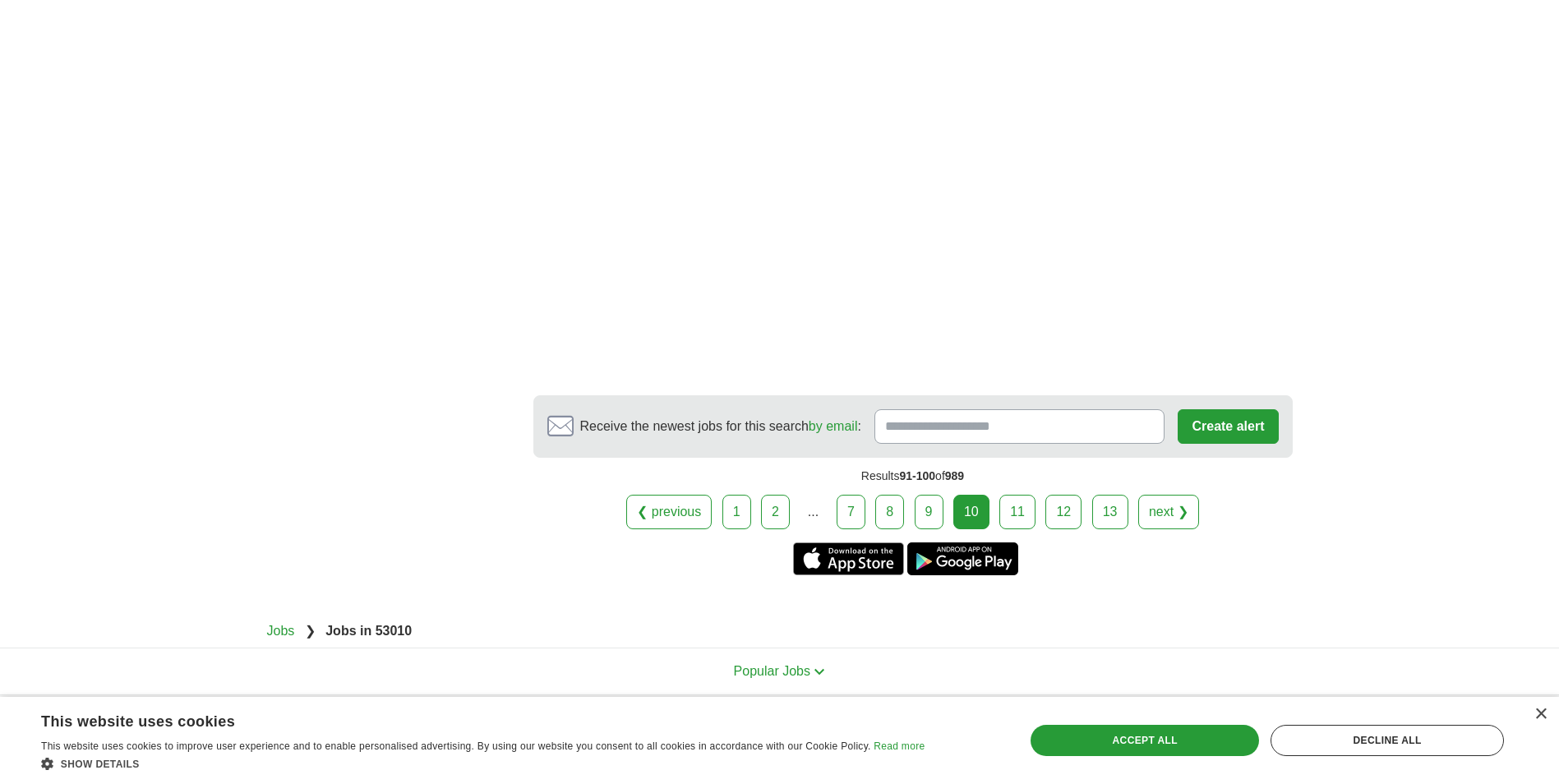
click at [1014, 506] on link "11" at bounding box center [1017, 511] width 36 height 34
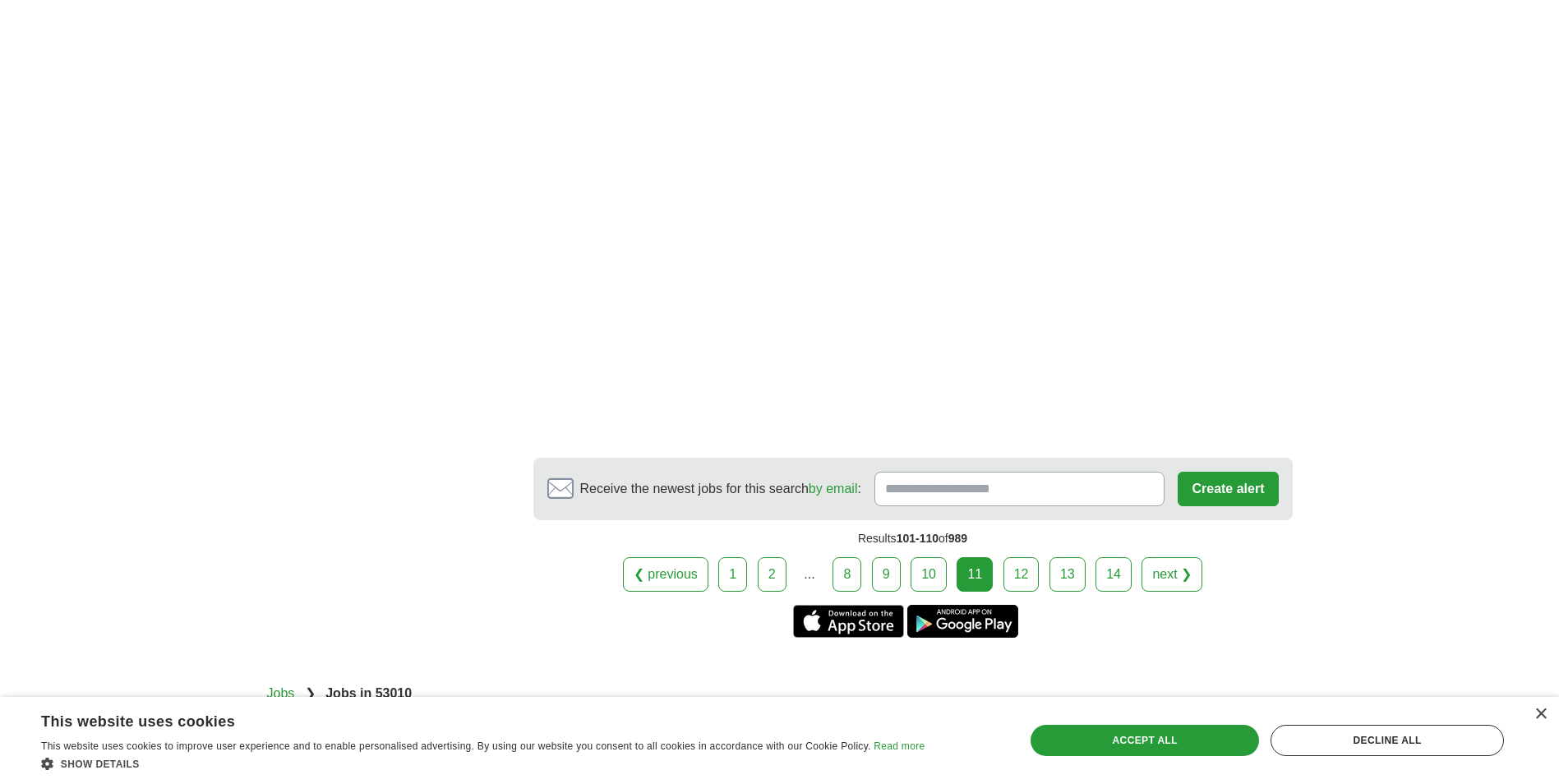
scroll to position [2710, 0]
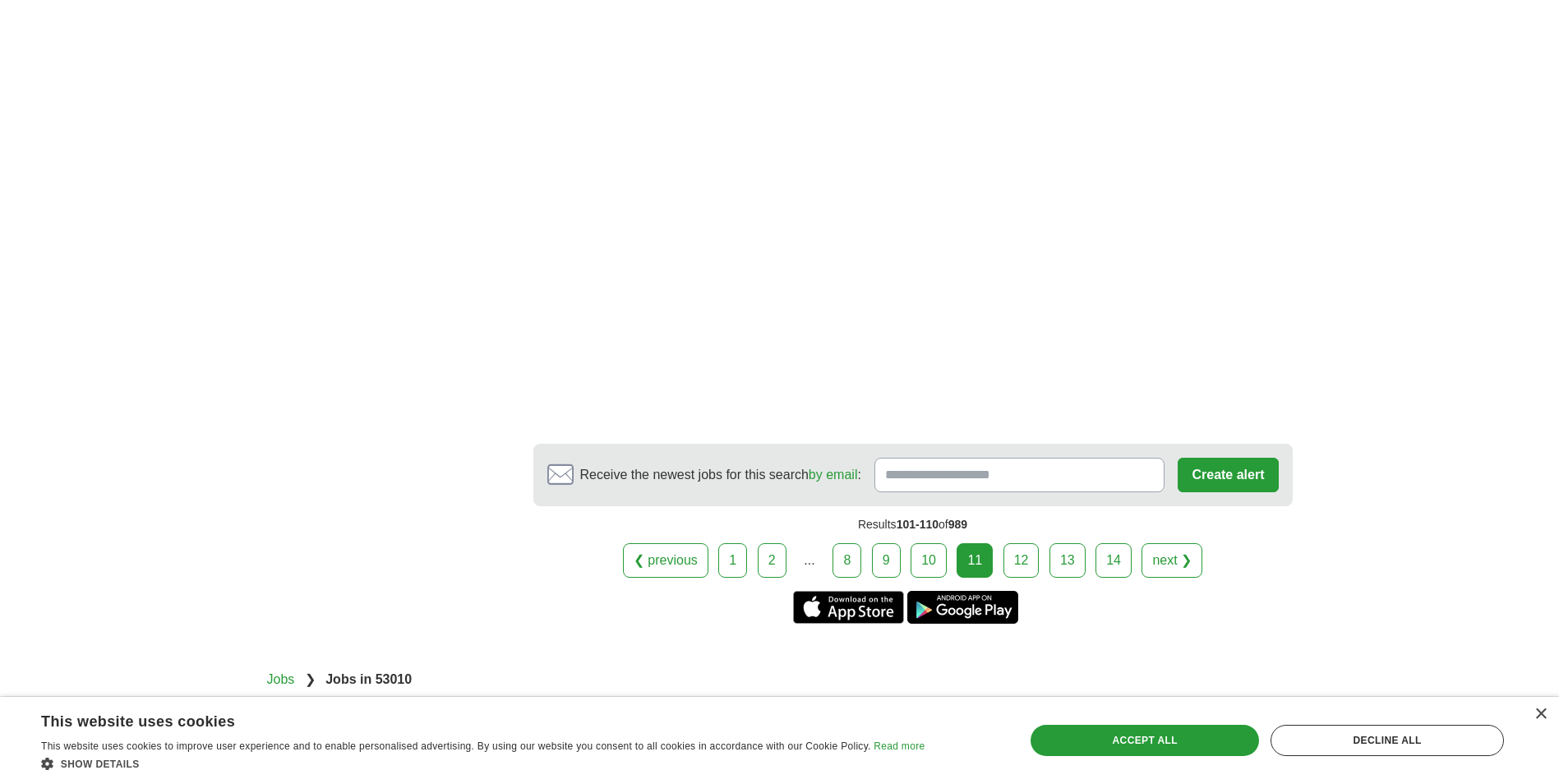
click at [1018, 556] on link "12" at bounding box center [1021, 559] width 36 height 34
click at [1026, 552] on link "13" at bounding box center [1025, 557] width 36 height 34
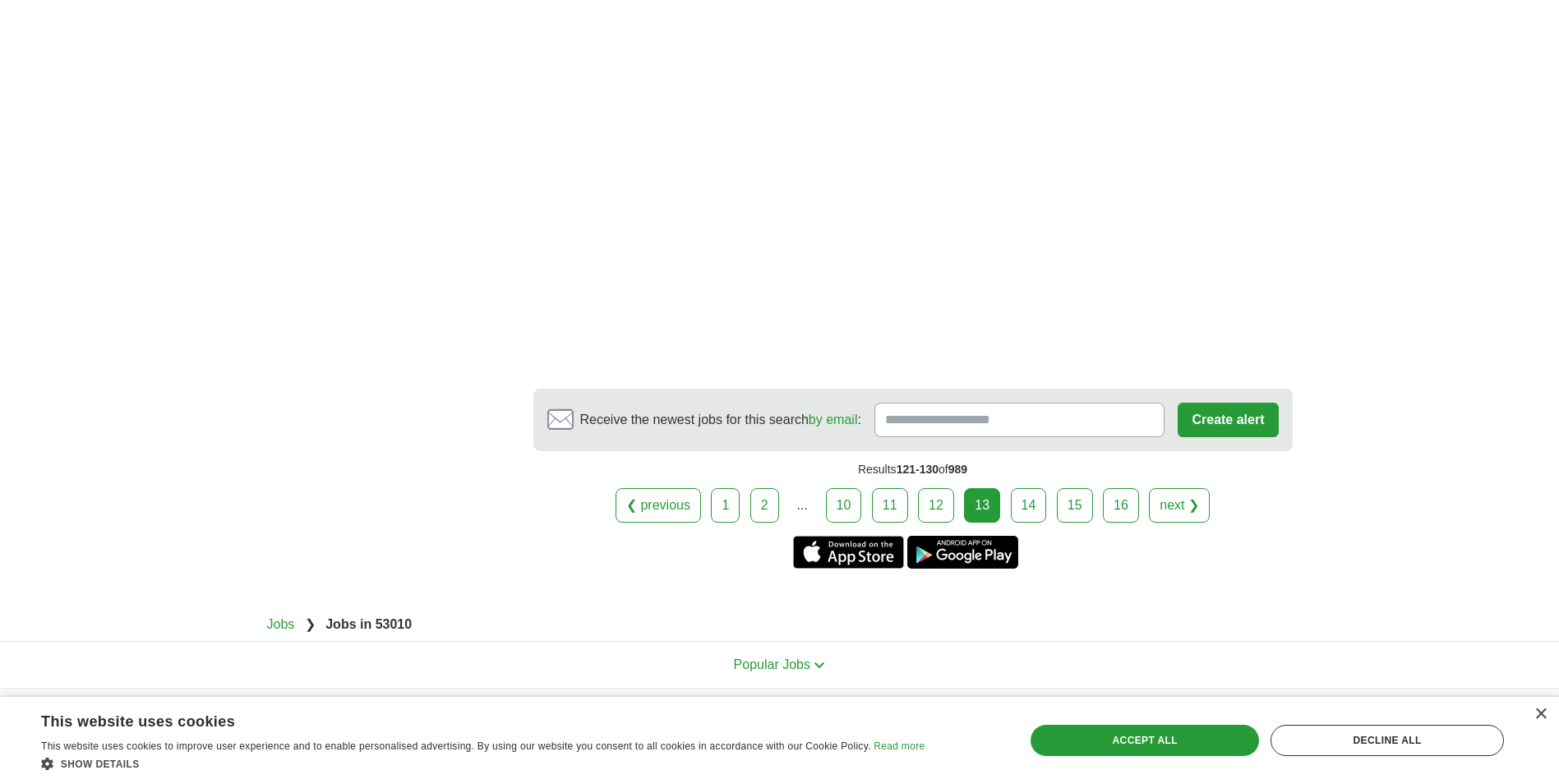
scroll to position [2793, 0]
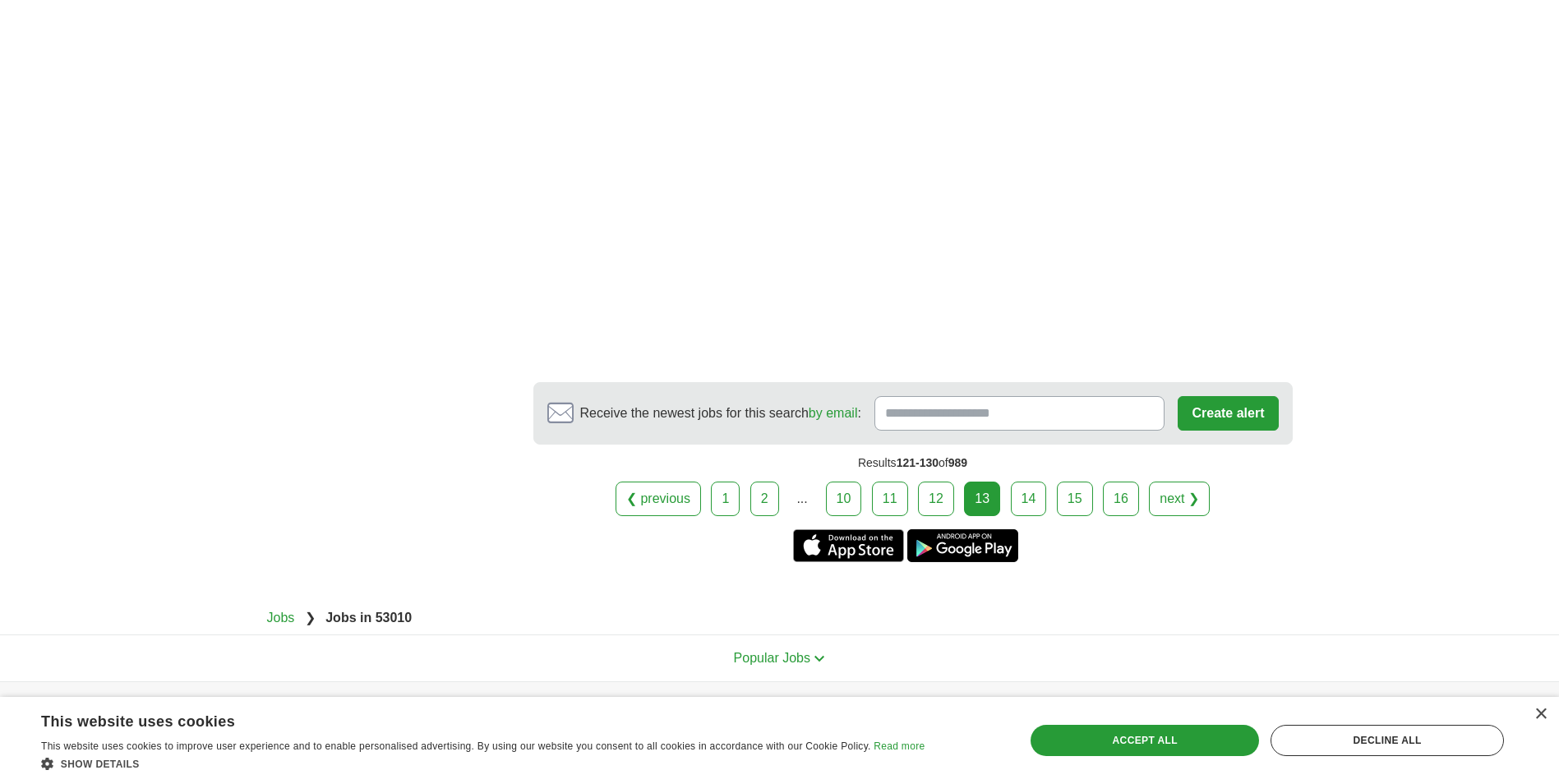
click at [1031, 491] on link "14" at bounding box center [1029, 498] width 36 height 34
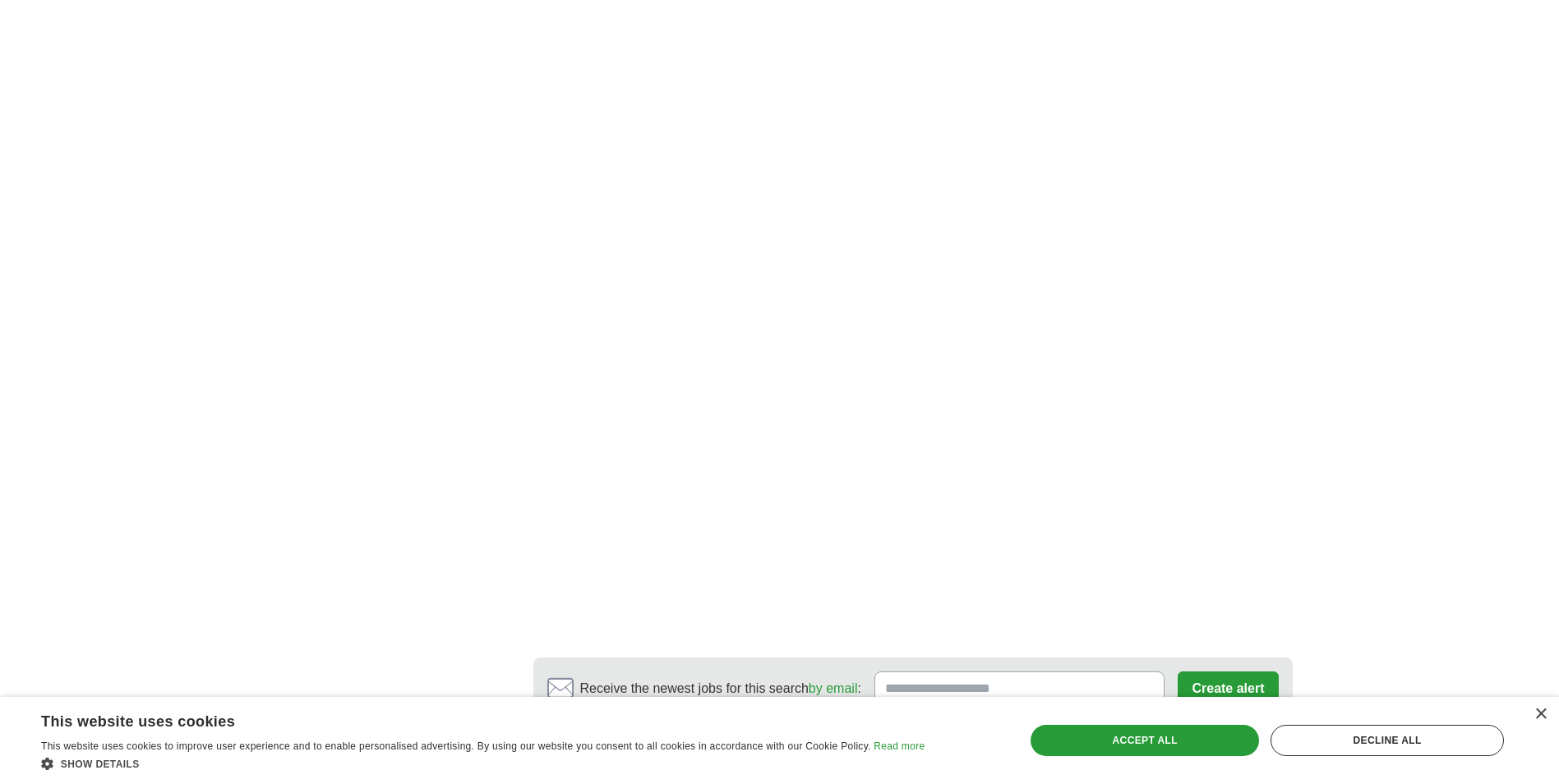
scroll to position [2546, 0]
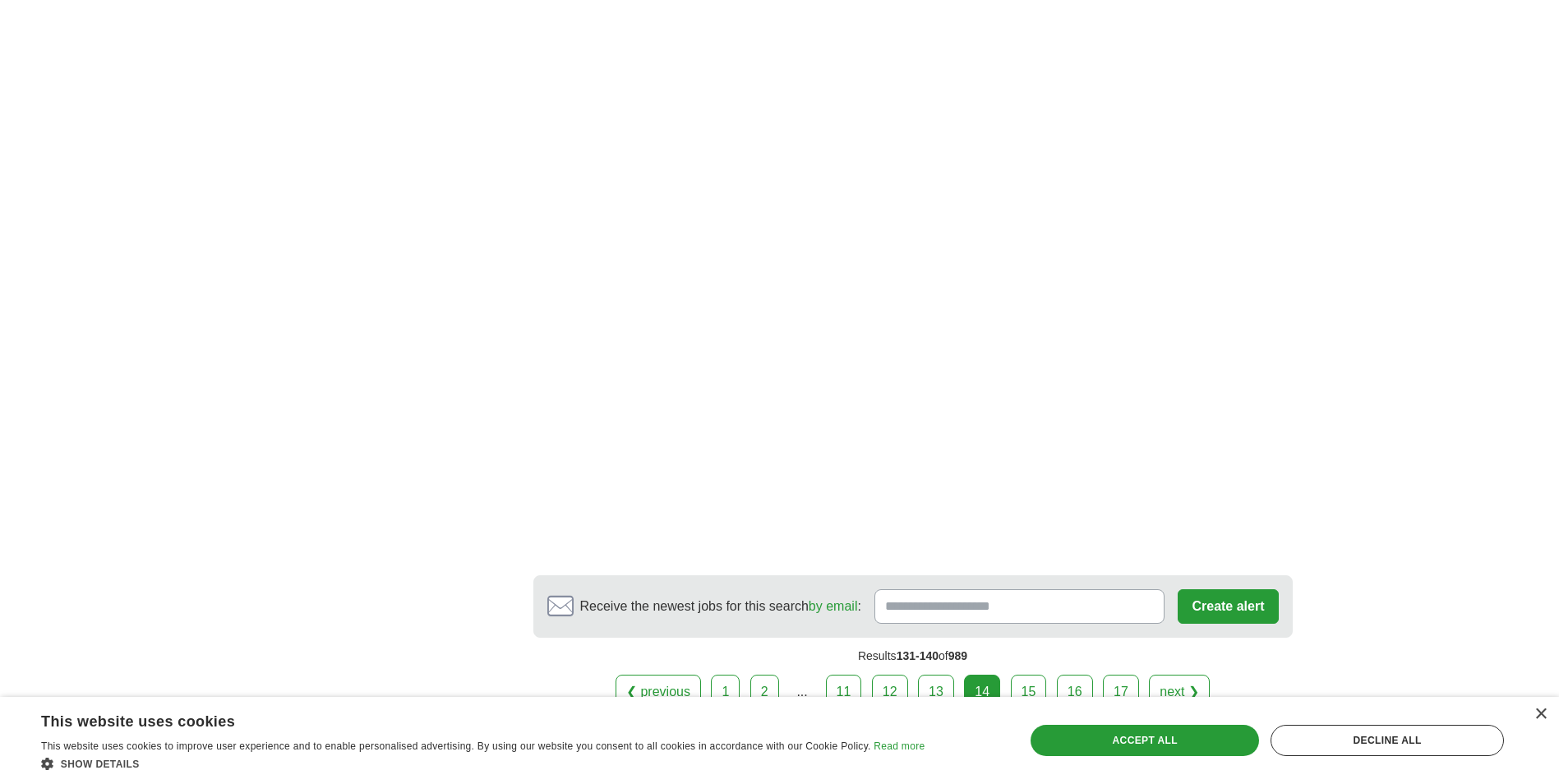
click at [1025, 675] on link "15" at bounding box center [1029, 691] width 36 height 34
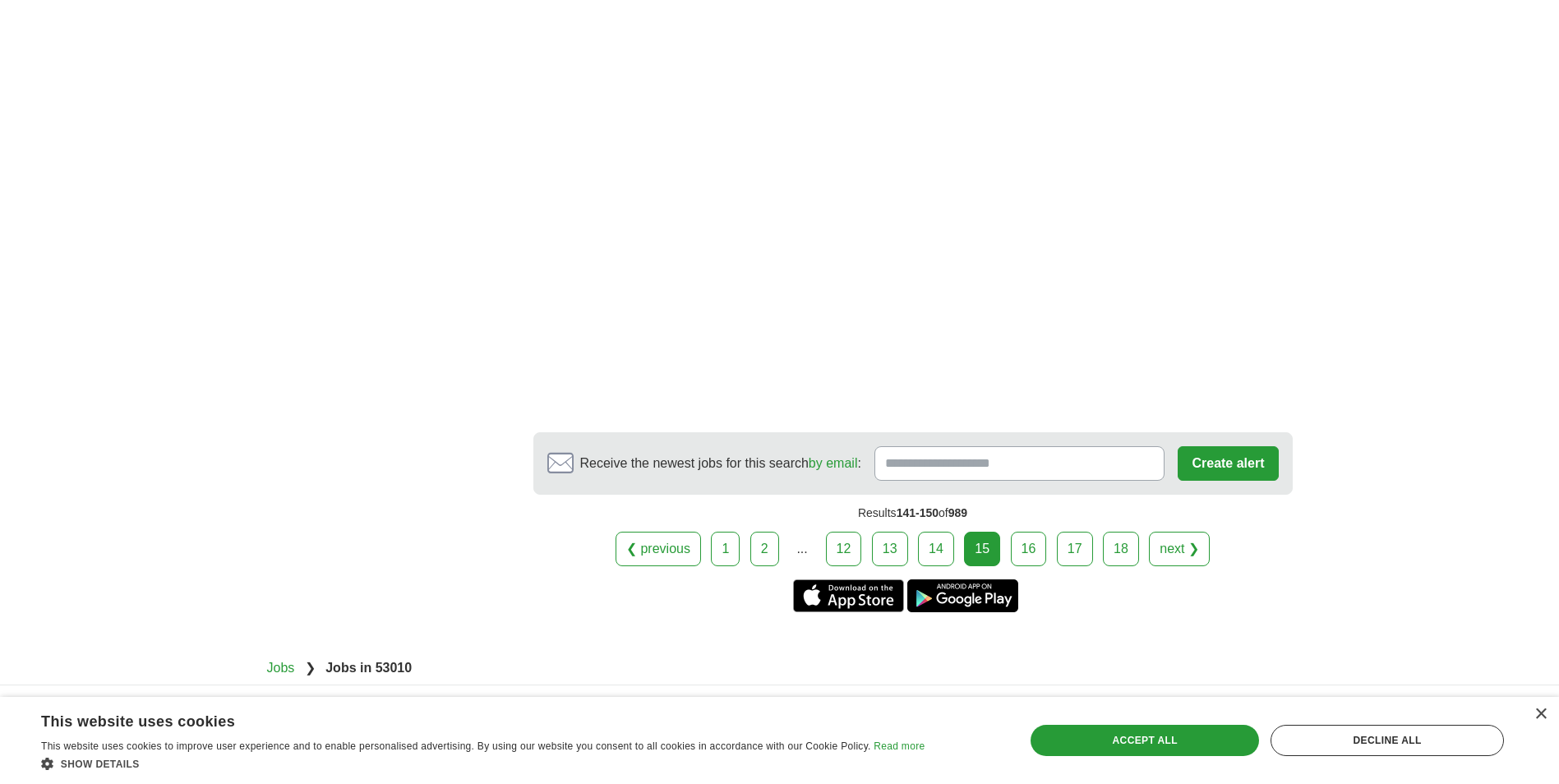
scroll to position [2710, 0]
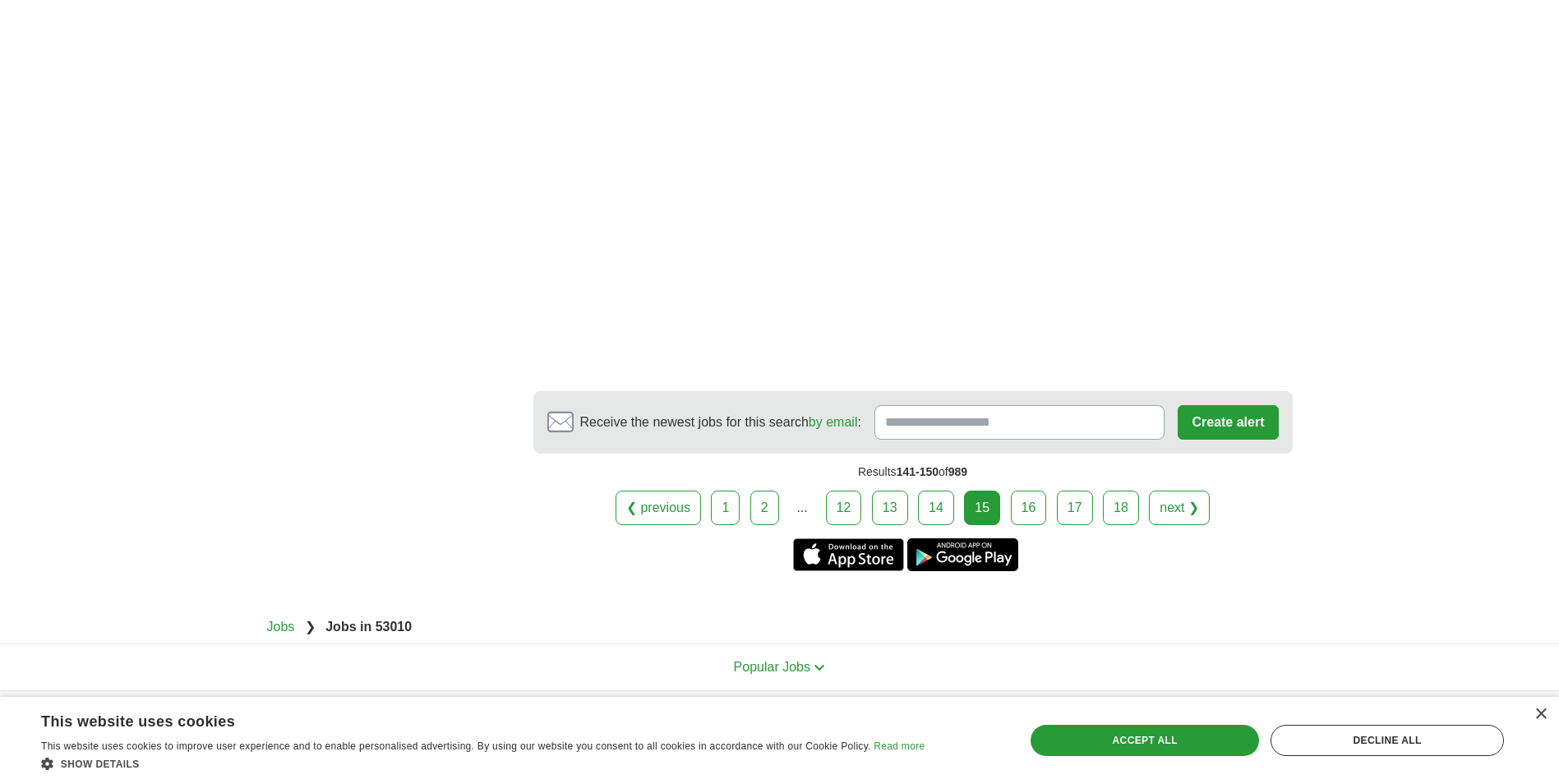
click at [1032, 504] on link "16" at bounding box center [1029, 507] width 36 height 34
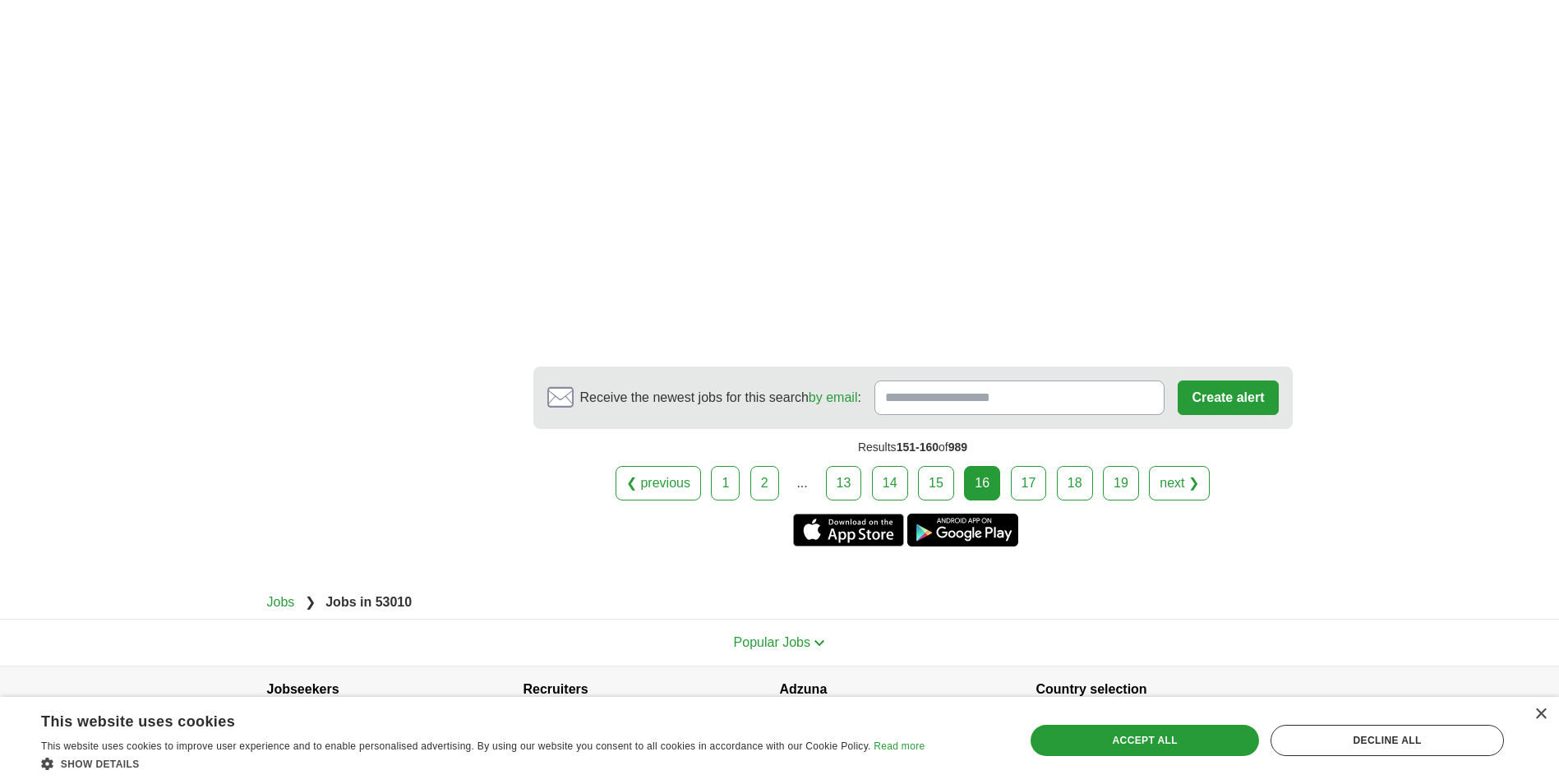
scroll to position [2628, 0]
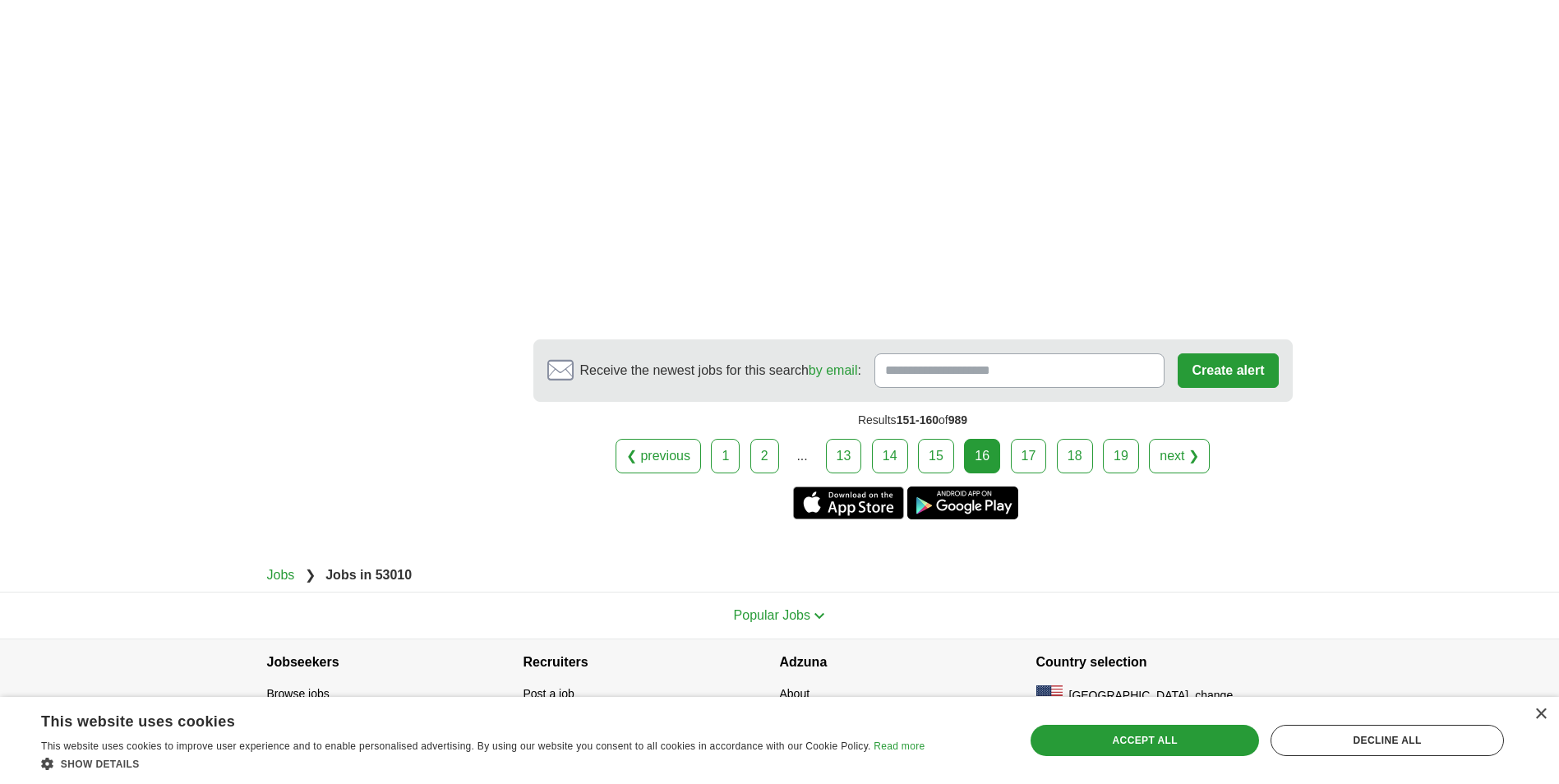
click at [1029, 450] on link "17" at bounding box center [1029, 455] width 36 height 34
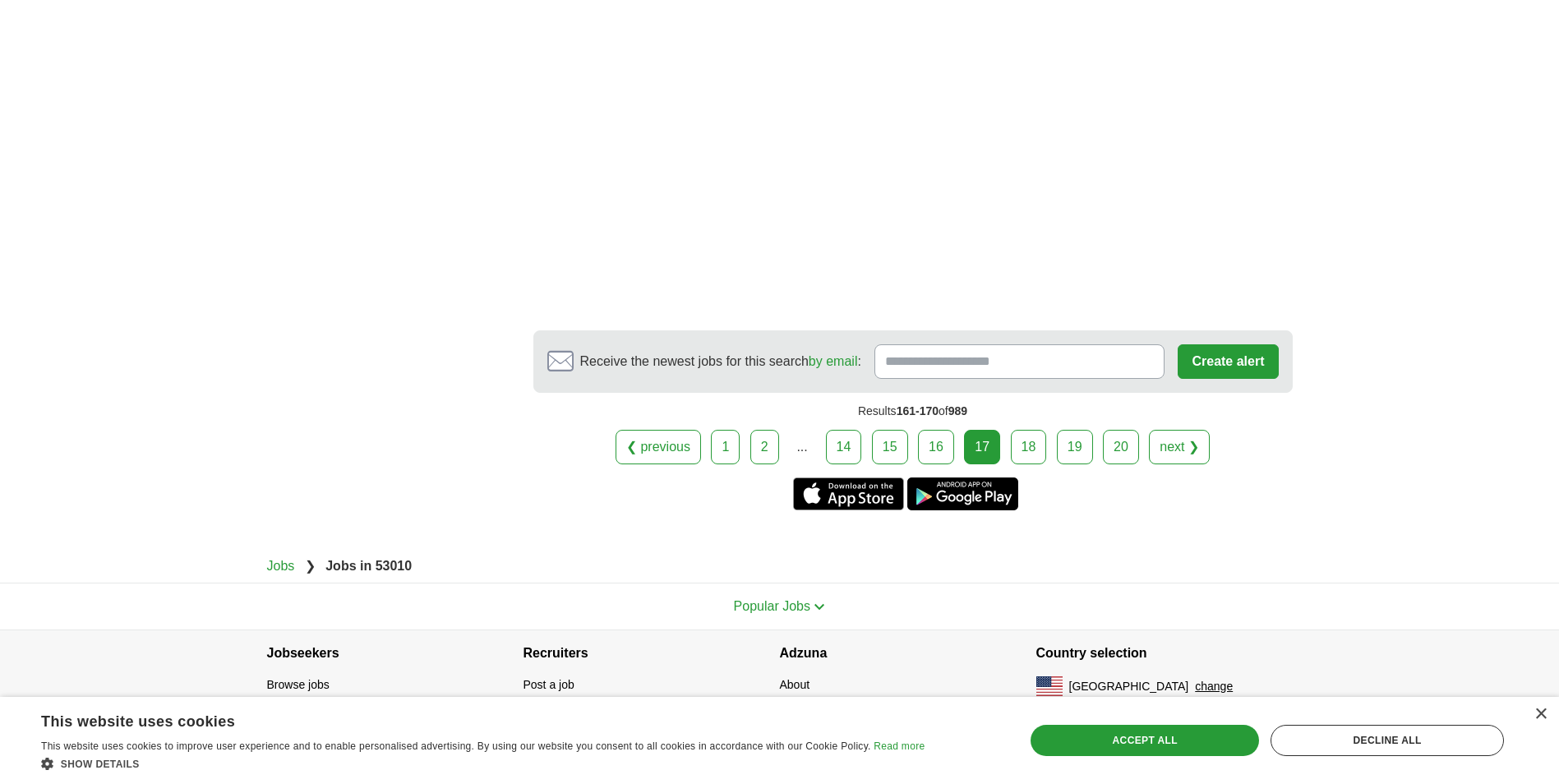
scroll to position [2797, 0]
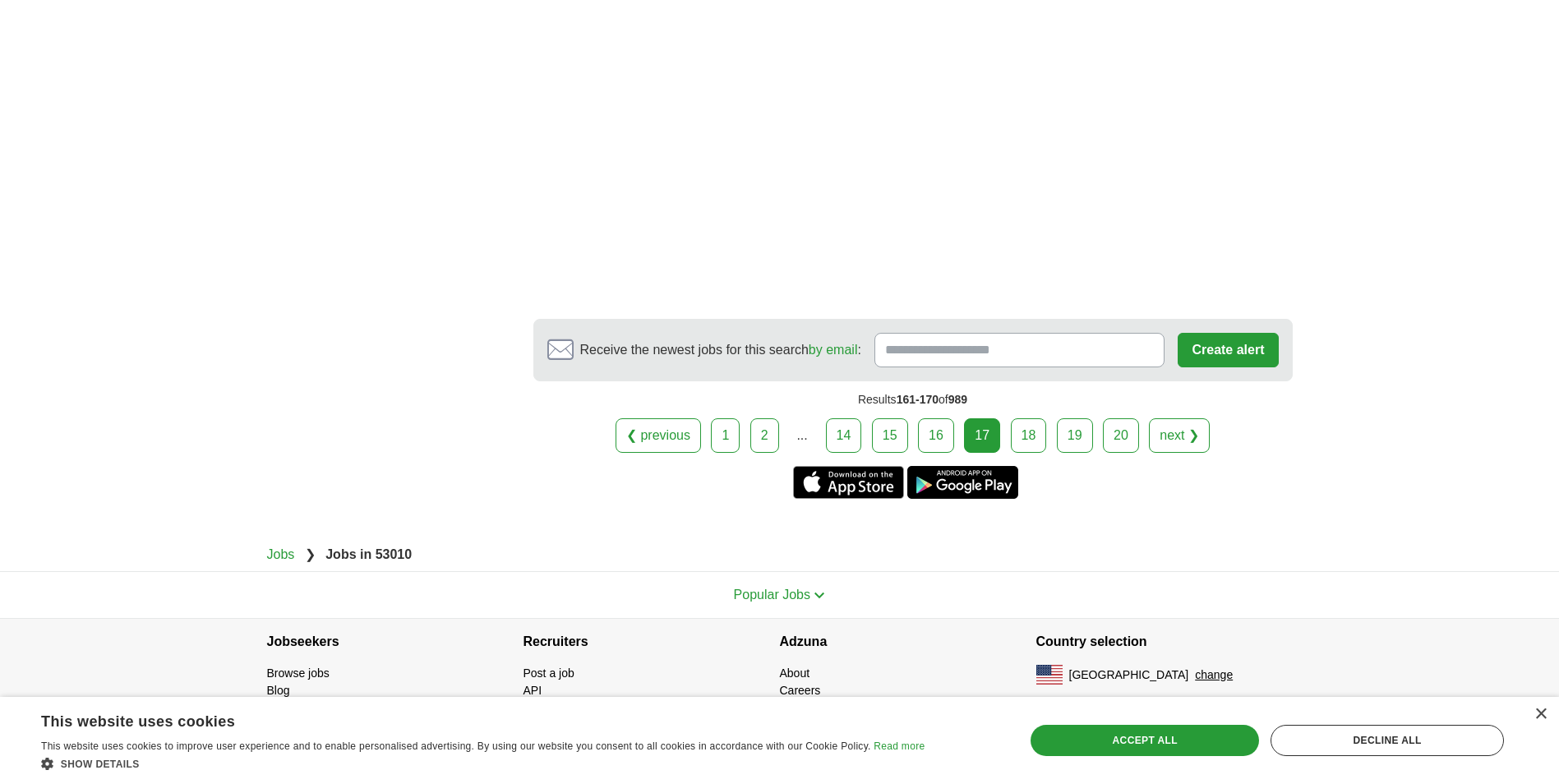
click at [1032, 431] on link "18" at bounding box center [1029, 434] width 36 height 34
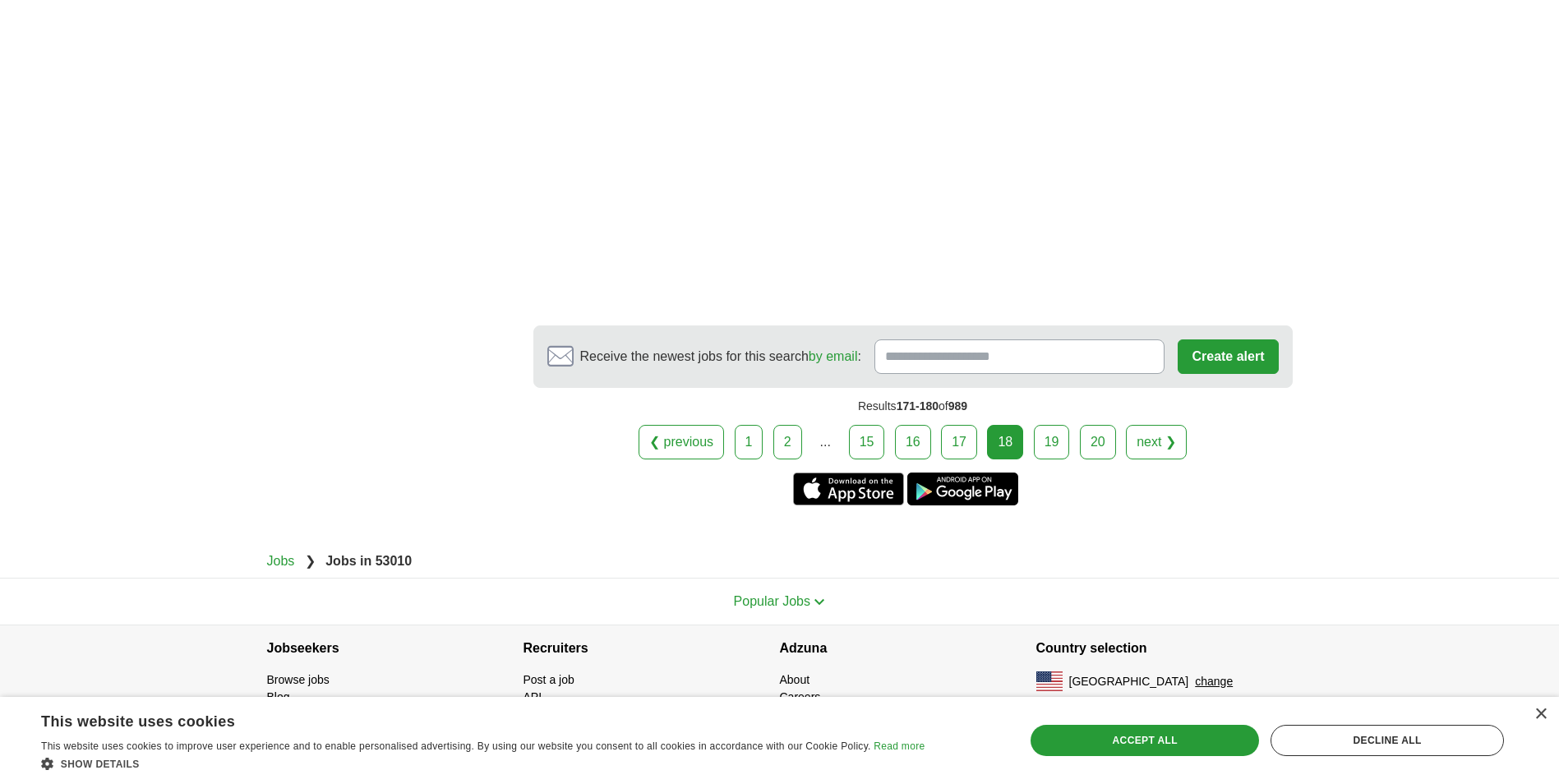
scroll to position [2274, 0]
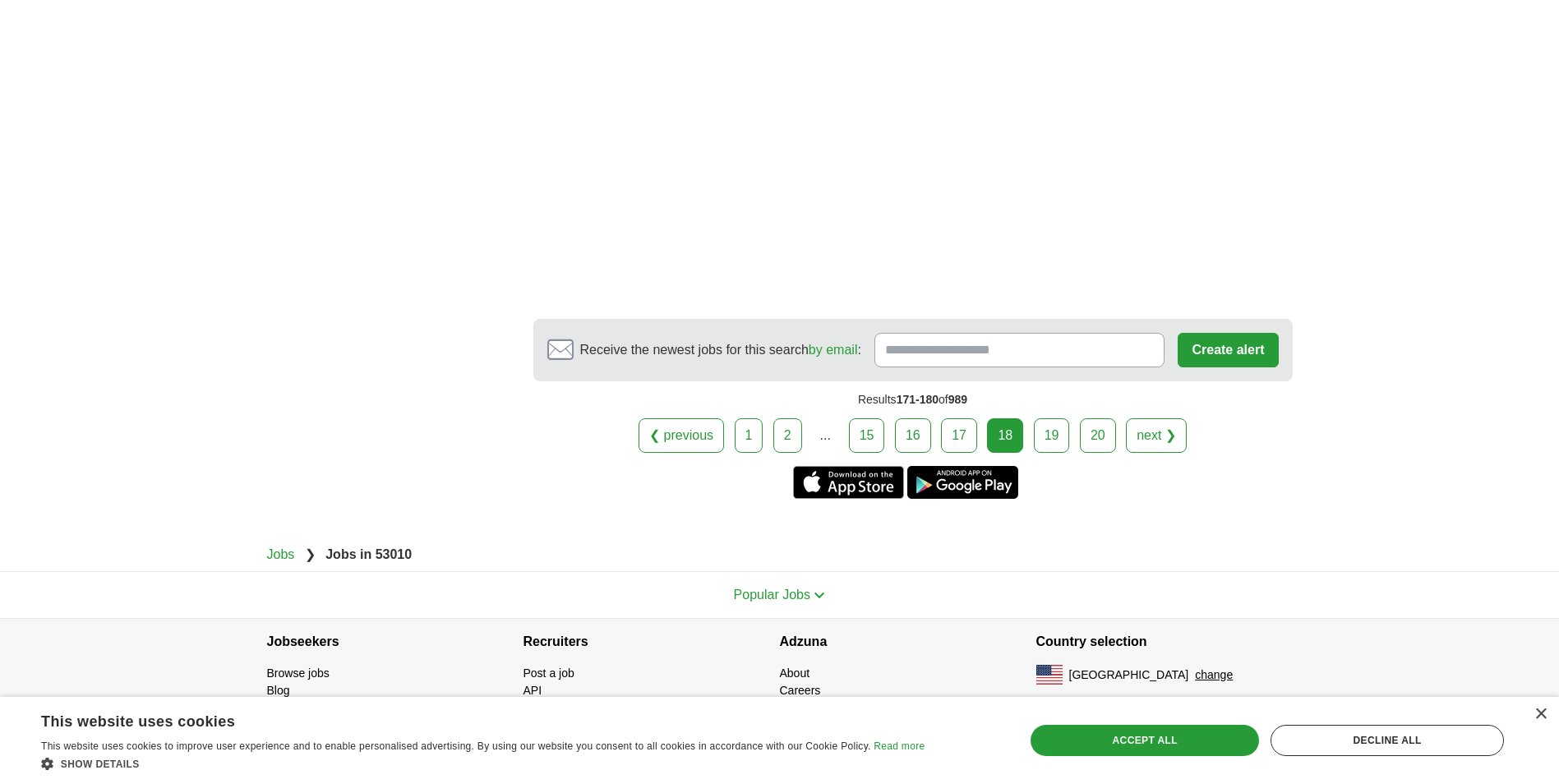
click at [1047, 431] on link "19" at bounding box center [1051, 434] width 36 height 34
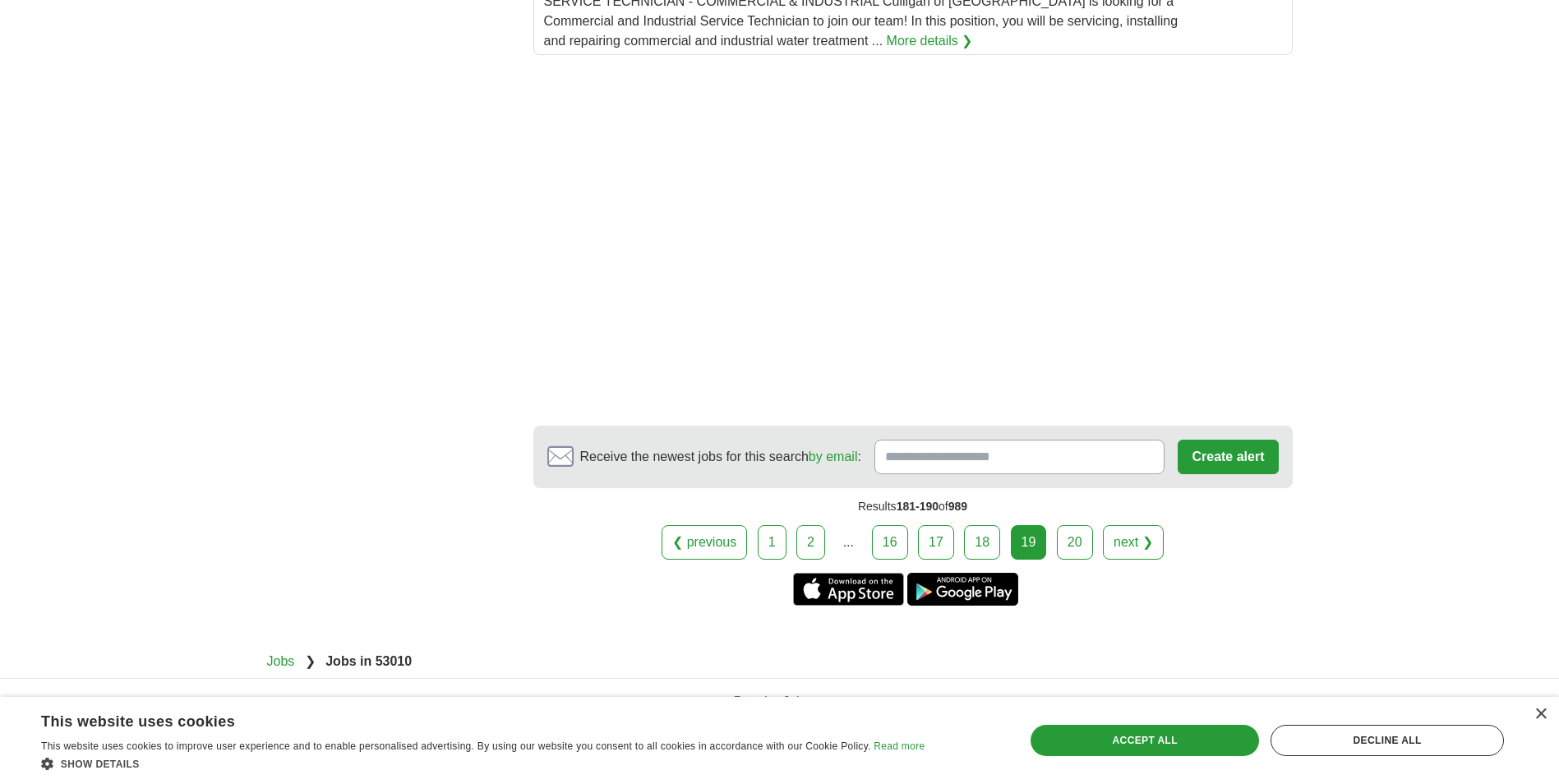
scroll to position [2218, 0]
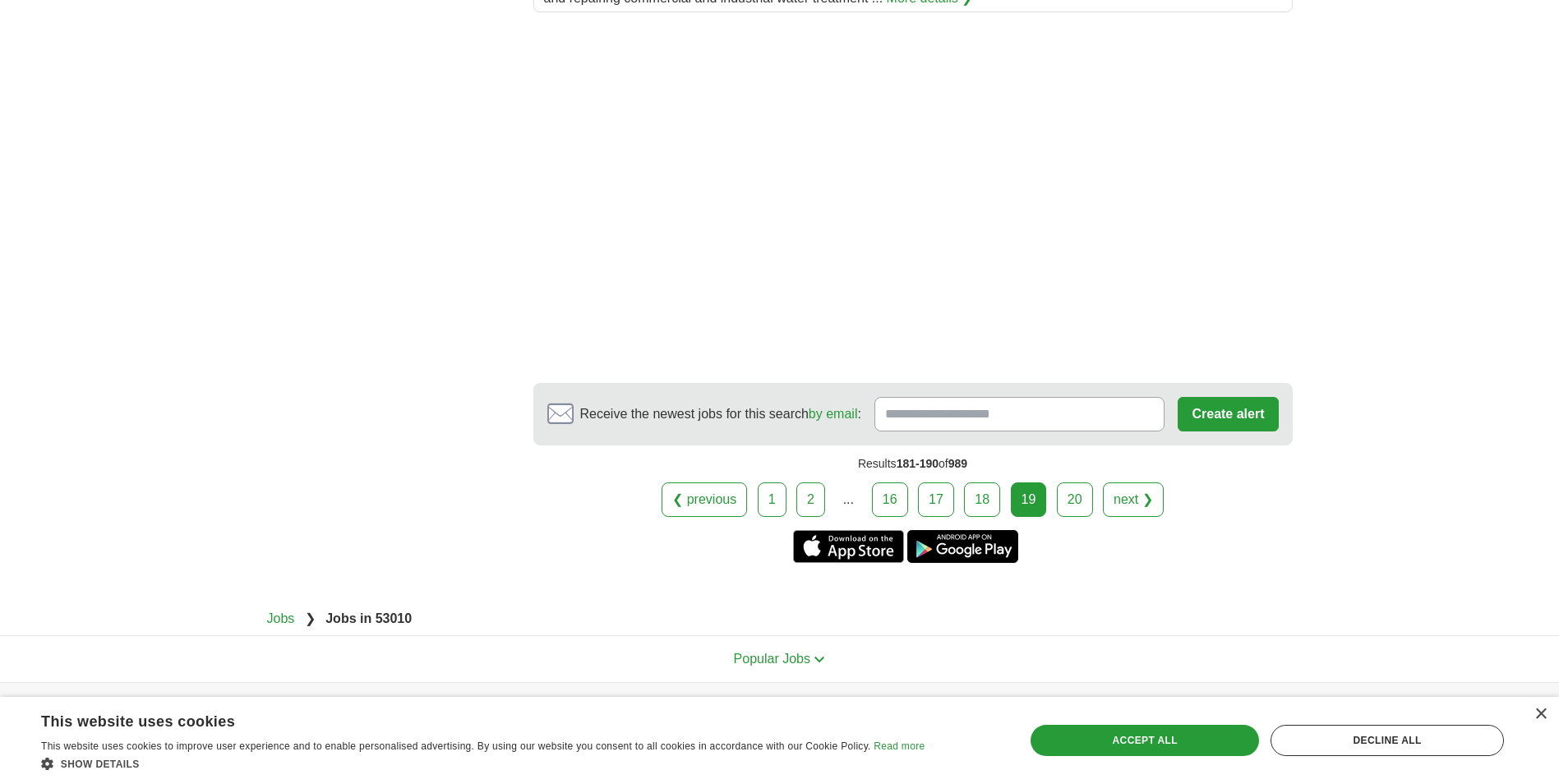
click at [1072, 482] on link "20" at bounding box center [1074, 499] width 36 height 34
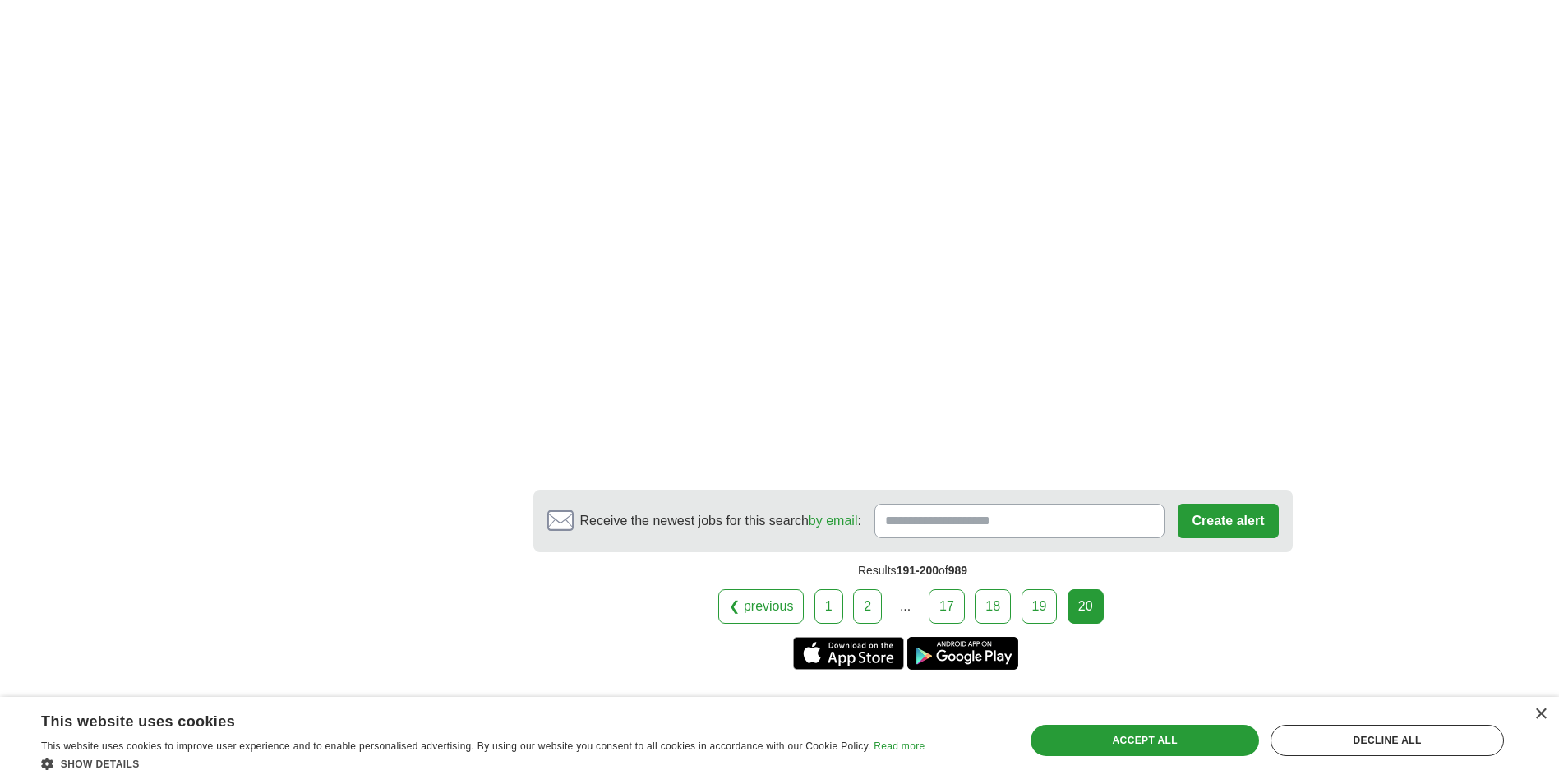
scroll to position [2546, 0]
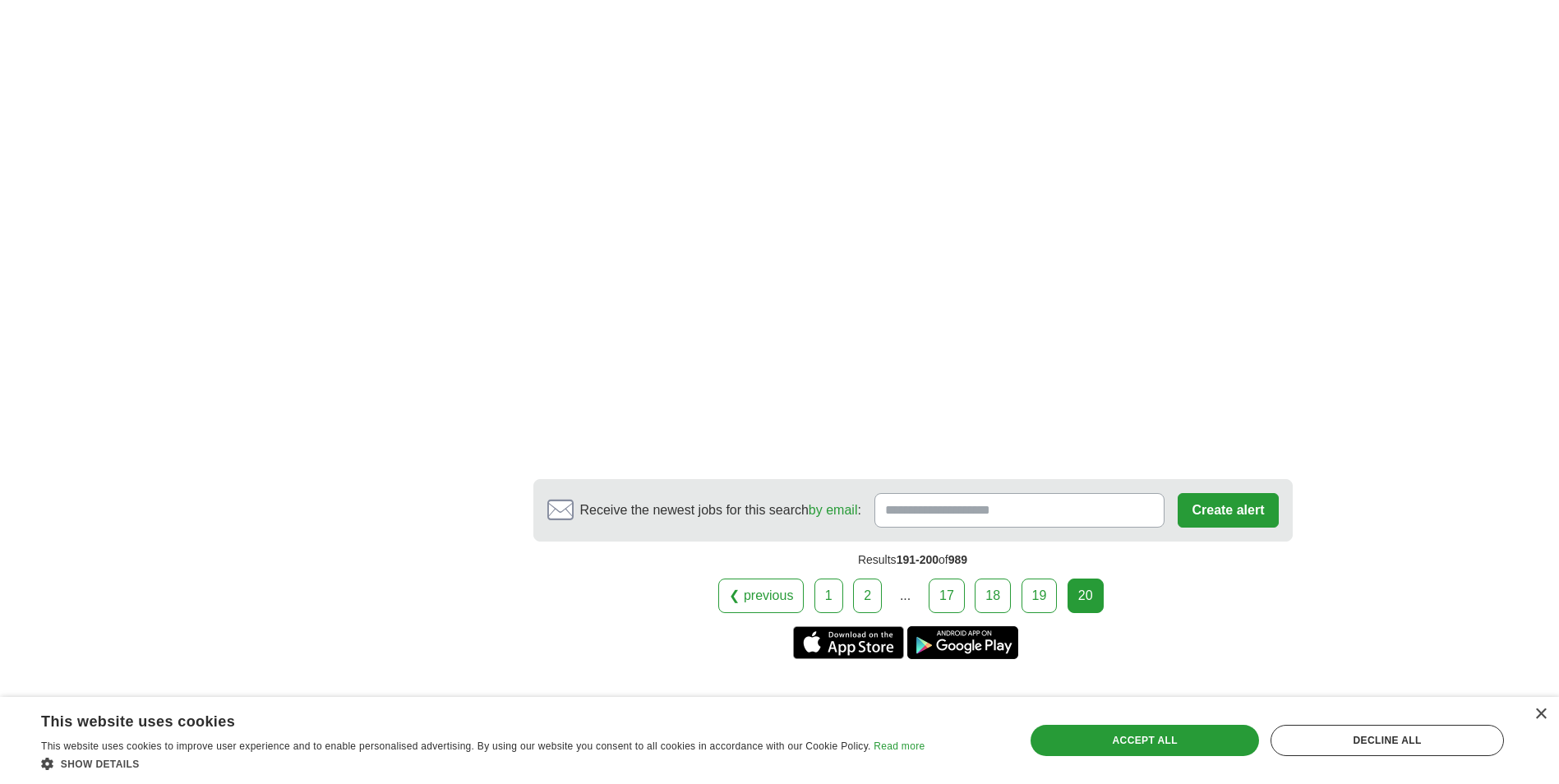
click at [1084, 594] on div "20" at bounding box center [1085, 595] width 36 height 34
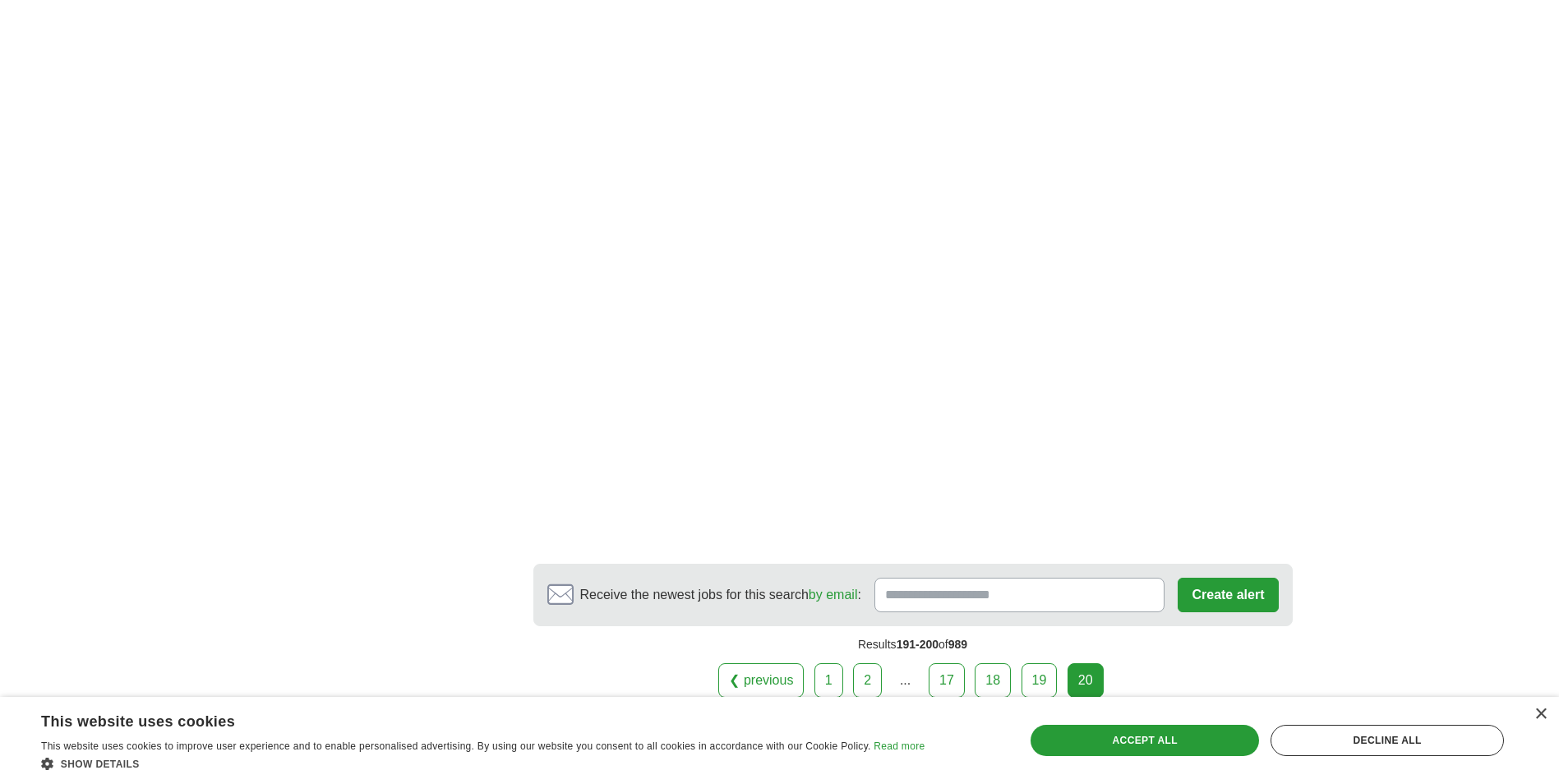
scroll to position [2460, 0]
